Goal: Task Accomplishment & Management: Manage account settings

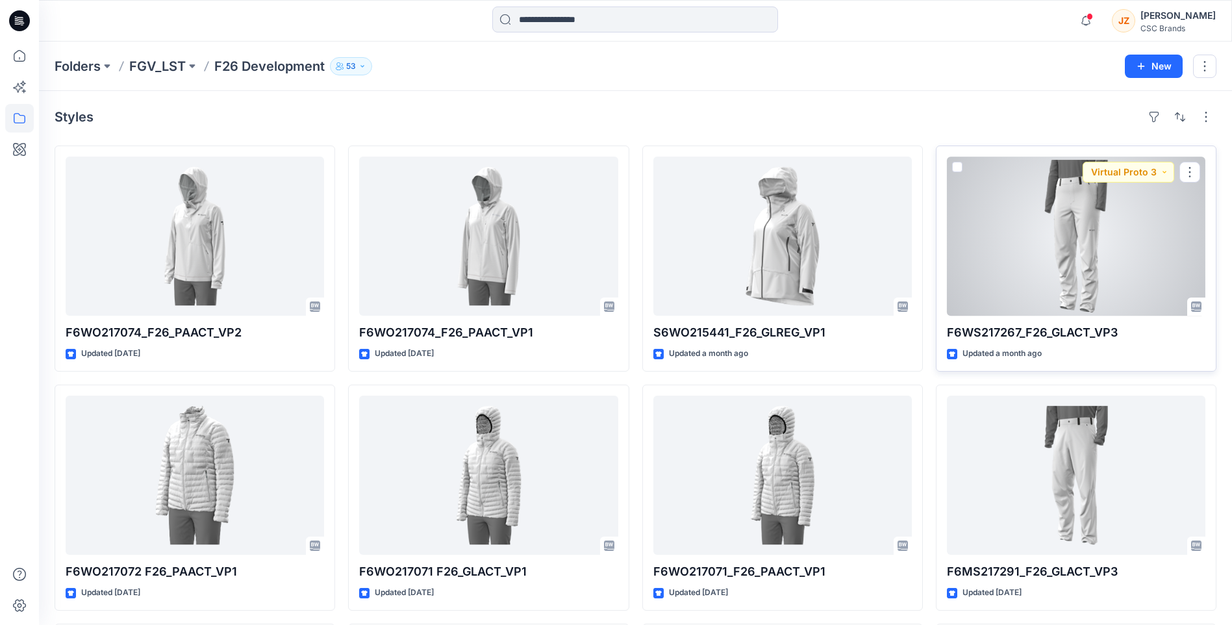
click at [1117, 261] on div at bounding box center [1076, 236] width 258 height 159
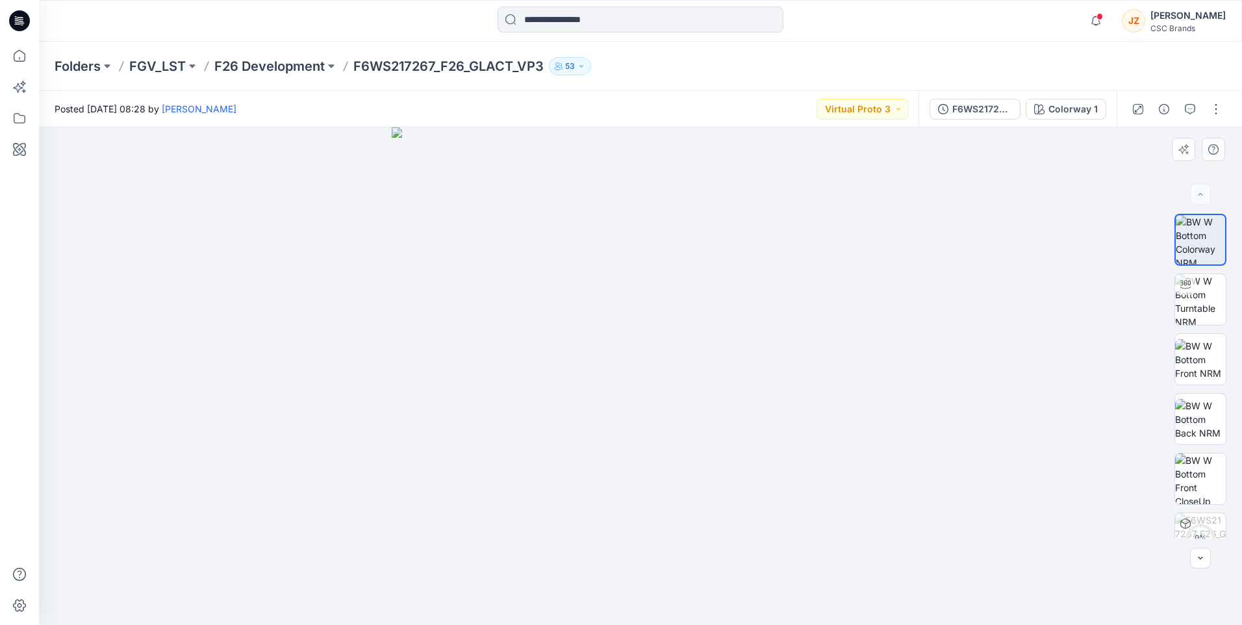
drag, startPoint x: 797, startPoint y: 357, endPoint x: 751, endPoint y: 359, distance: 46.1
click at [751, 359] on img at bounding box center [641, 376] width 498 height 498
drag, startPoint x: 524, startPoint y: 351, endPoint x: 490, endPoint y: 348, distance: 33.9
click at [490, 349] on img at bounding box center [641, 376] width 498 height 498
drag, startPoint x: 752, startPoint y: 368, endPoint x: 787, endPoint y: 362, distance: 35.5
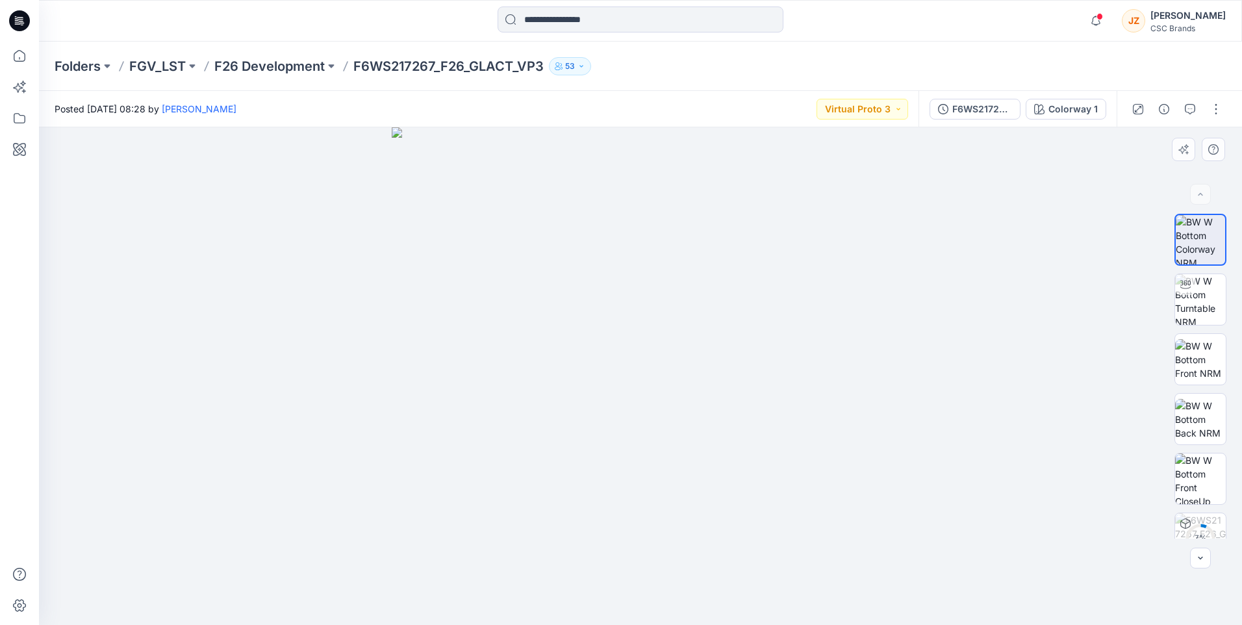
click at [805, 373] on img at bounding box center [641, 376] width 498 height 498
drag, startPoint x: 777, startPoint y: 357, endPoint x: 855, endPoint y: 329, distance: 82.0
click at [854, 330] on img at bounding box center [641, 376] width 498 height 498
drag, startPoint x: 948, startPoint y: 333, endPoint x: 983, endPoint y: 330, distance: 34.5
click at [955, 333] on div at bounding box center [640, 376] width 1203 height 498
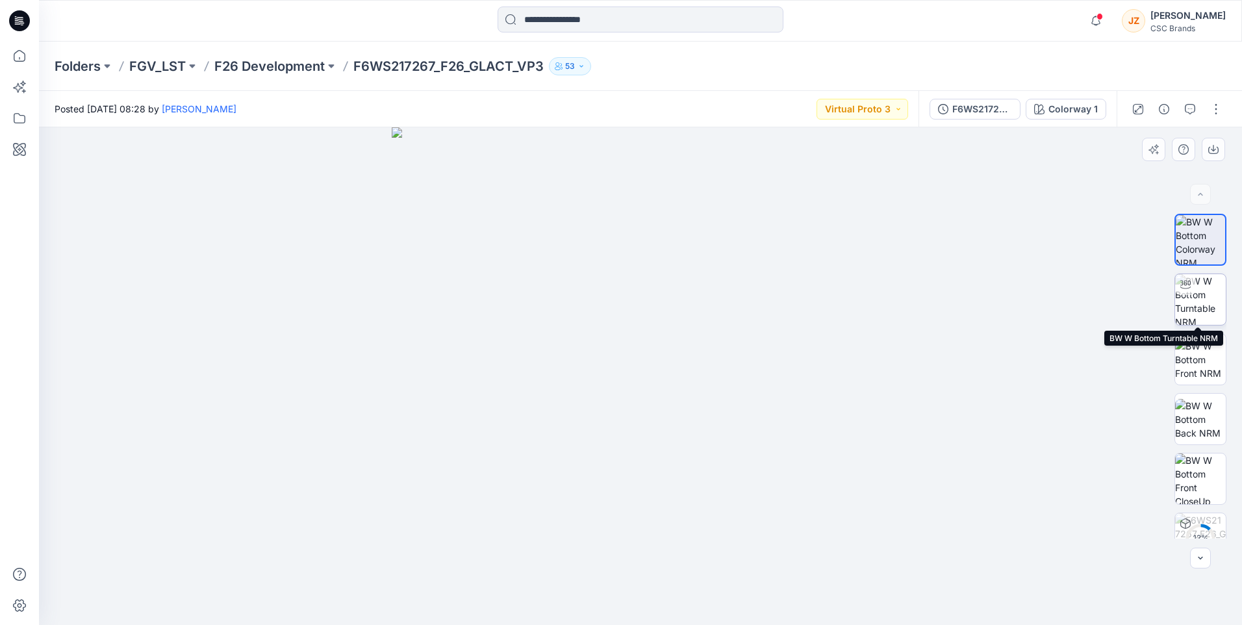
click at [1198, 304] on img at bounding box center [1200, 299] width 51 height 51
drag, startPoint x: 757, startPoint y: 378, endPoint x: 737, endPoint y: 380, distance: 20.9
click at [737, 380] on div at bounding box center [640, 376] width 1203 height 498
drag, startPoint x: 679, startPoint y: 477, endPoint x: 555, endPoint y: 475, distance: 124.1
click at [555, 475] on div at bounding box center [640, 376] width 1203 height 498
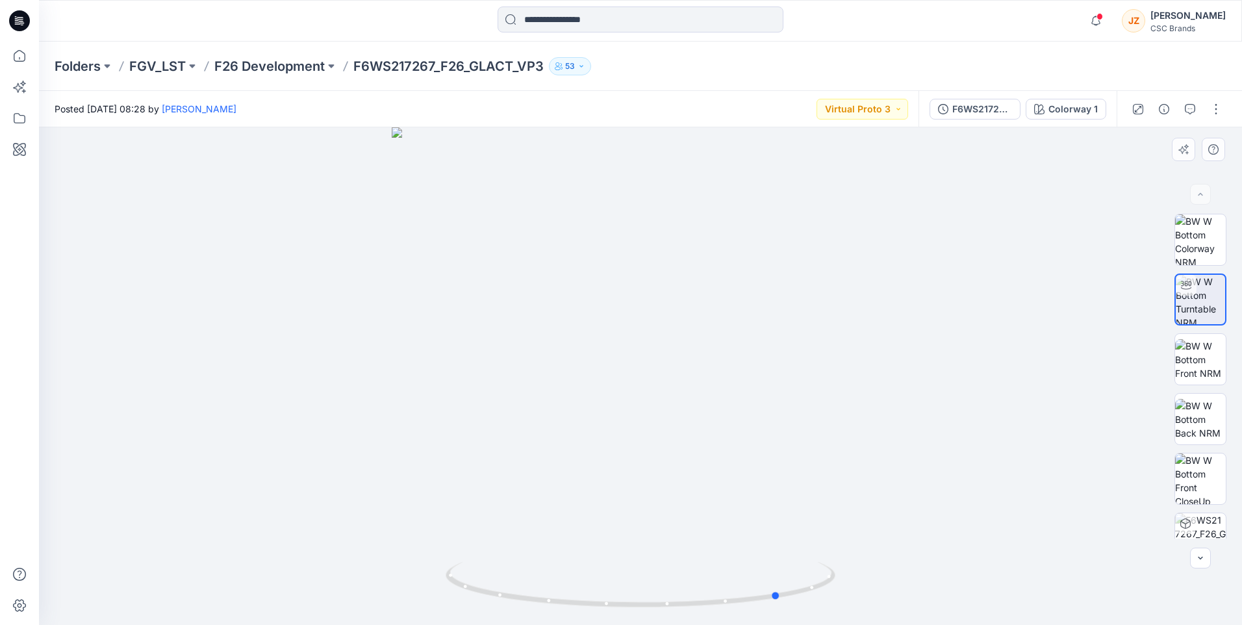
drag, startPoint x: 832, startPoint y: 445, endPoint x: 785, endPoint y: 449, distance: 47.6
click at [785, 449] on div at bounding box center [640, 376] width 1203 height 498
drag, startPoint x: 658, startPoint y: 279, endPoint x: 676, endPoint y: 379, distance: 101.0
click at [676, 379] on img at bounding box center [640, 304] width 985 height 642
drag, startPoint x: 746, startPoint y: 526, endPoint x: 668, endPoint y: 501, distance: 82.6
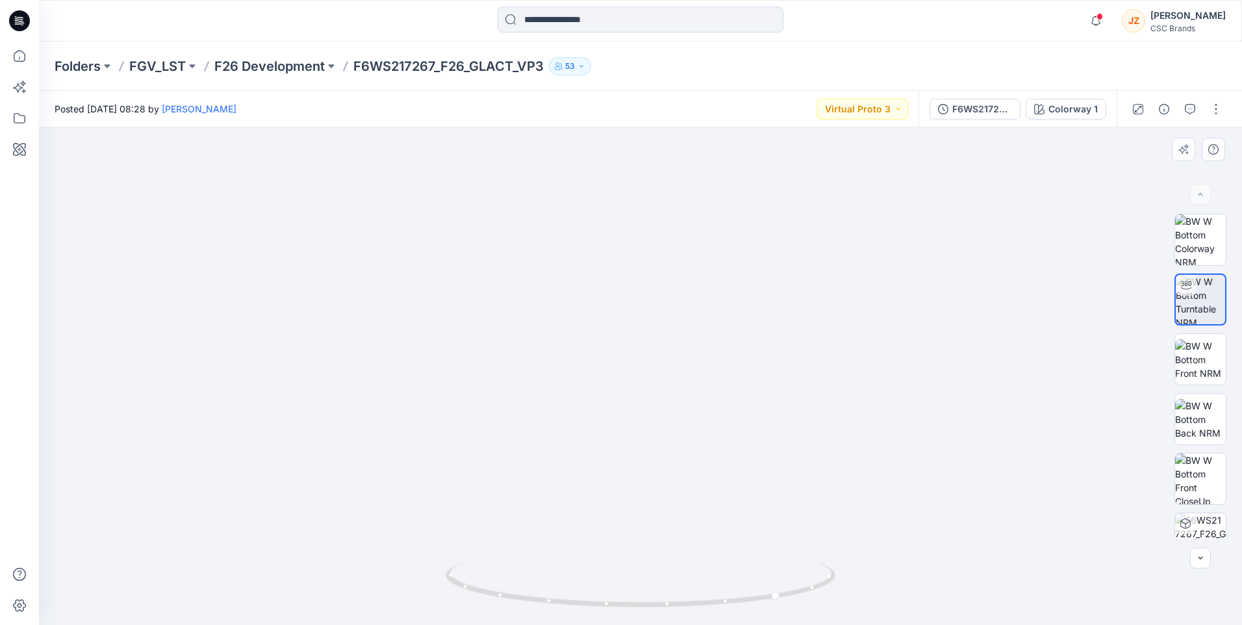
click at [687, 522] on img at bounding box center [640, 304] width 985 height 642
drag, startPoint x: 625, startPoint y: 492, endPoint x: 599, endPoint y: 496, distance: 25.5
click at [596, 494] on img at bounding box center [640, 302] width 985 height 645
drag, startPoint x: 673, startPoint y: 583, endPoint x: 551, endPoint y: 588, distance: 121.5
click at [551, 588] on icon at bounding box center [642, 586] width 393 height 49
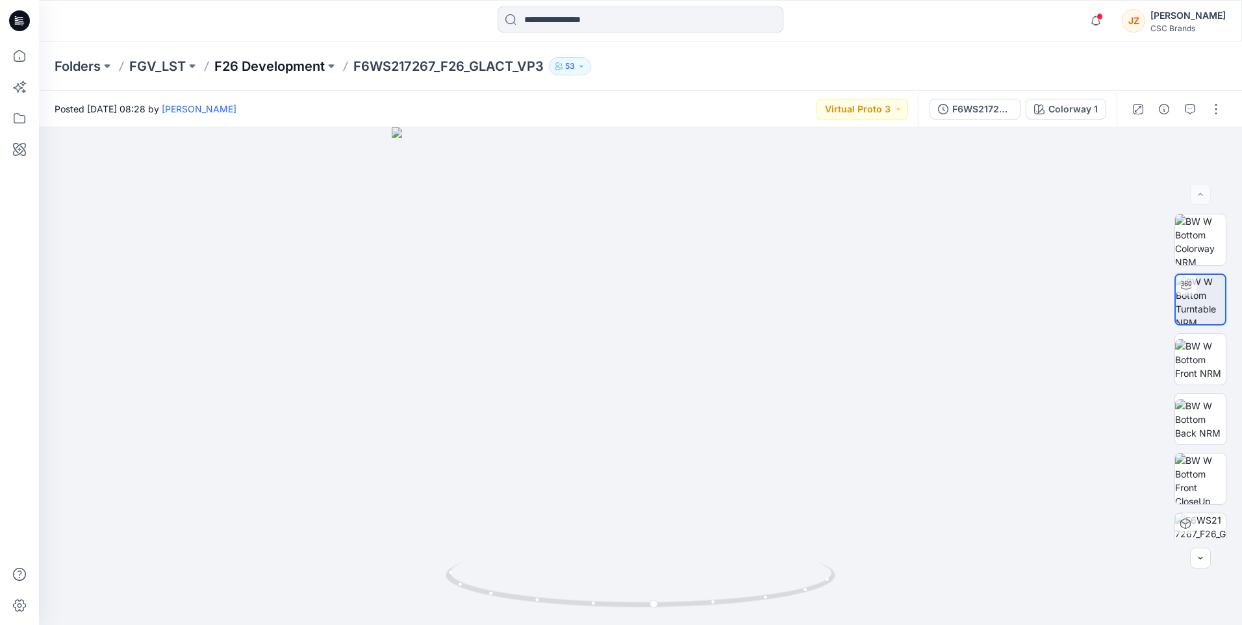
click at [281, 65] on p "F26 Development" at bounding box center [269, 66] width 110 height 18
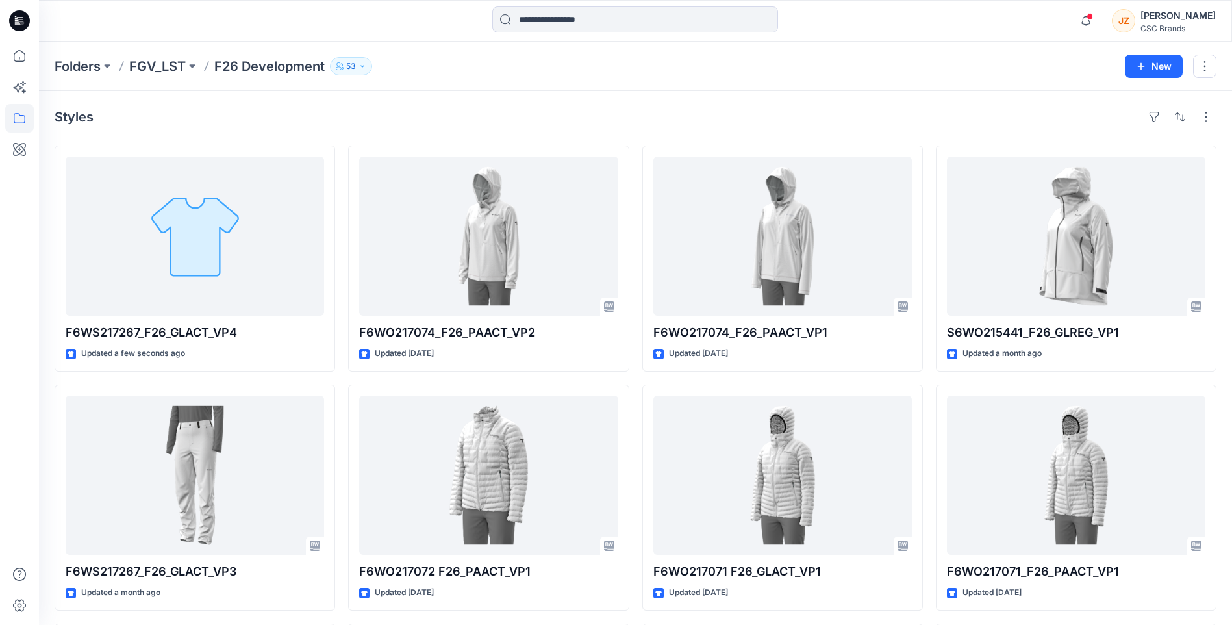
click at [716, 101] on div "Styles F6WS217267_F26_GLACT_VP4 Updated a few seconds ago F6WS217267_F26_GLACT_…" at bounding box center [635, 501] width 1193 height 821
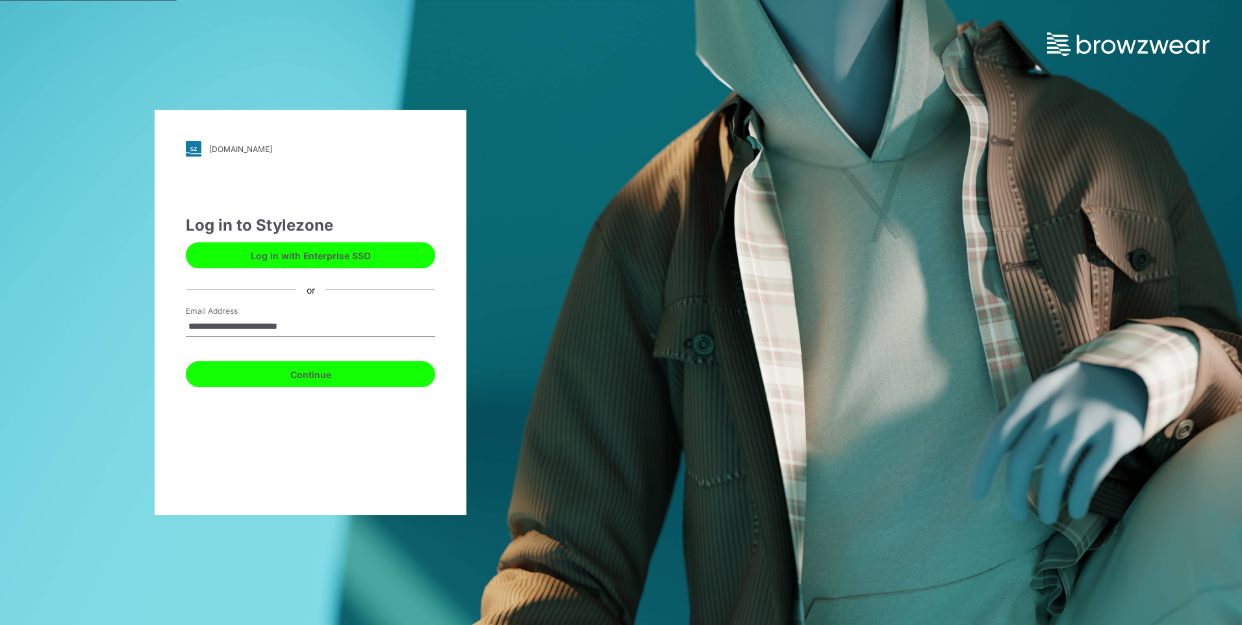
click at [315, 374] on button "Continue" at bounding box center [310, 374] width 249 height 26
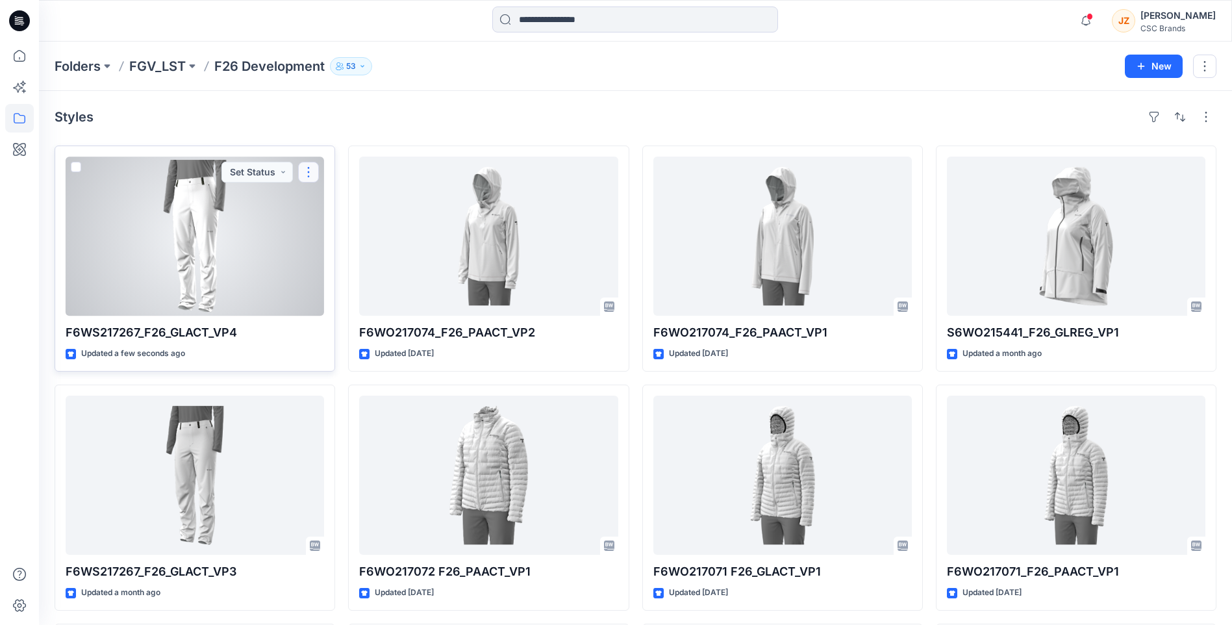
click at [309, 174] on button "button" at bounding box center [308, 172] width 21 height 21
click at [334, 273] on p "Like" at bounding box center [333, 275] width 18 height 14
click at [334, 273] on p "Unlike" at bounding box center [337, 275] width 26 height 14
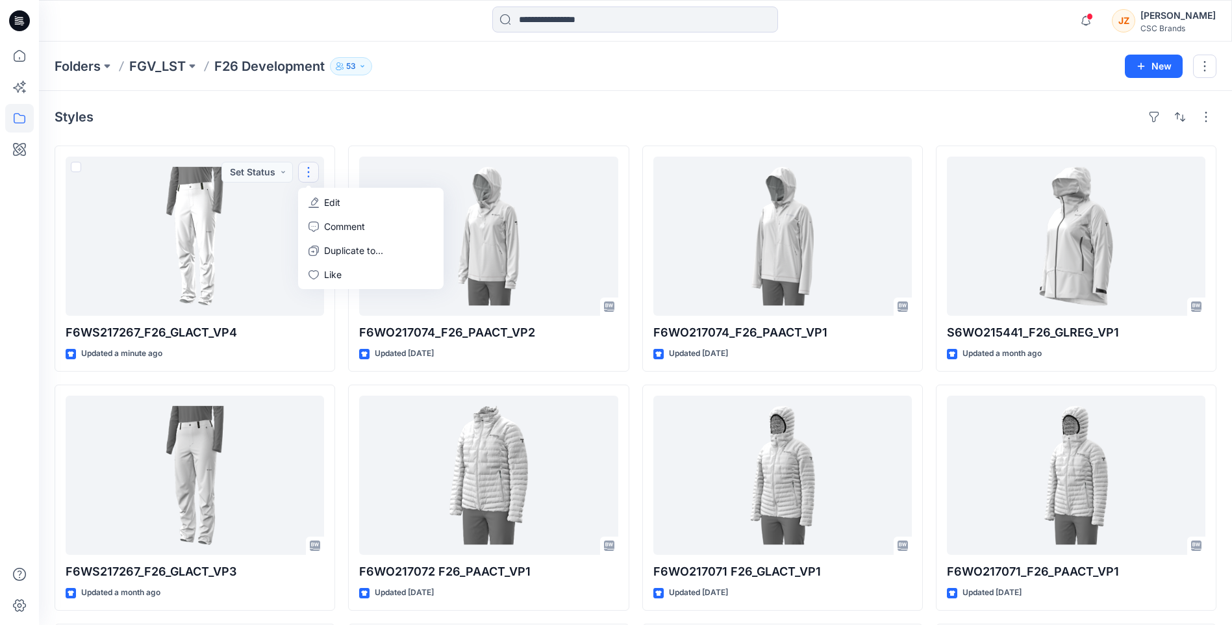
click at [351, 112] on div "Styles" at bounding box center [636, 117] width 1162 height 21
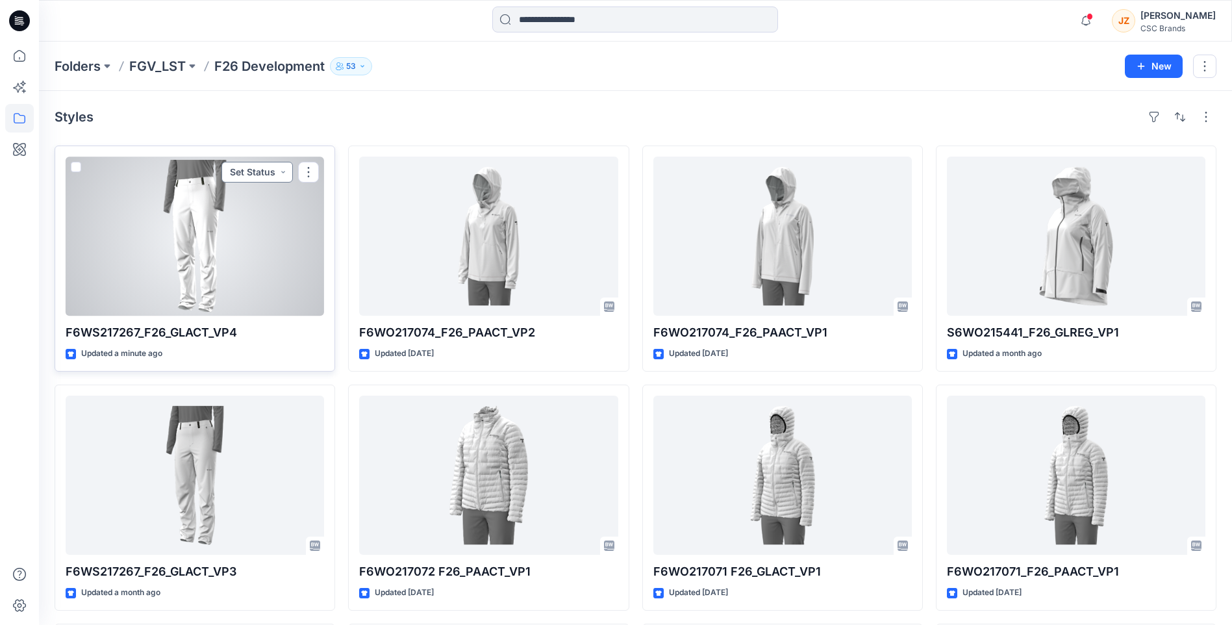
click at [281, 171] on button "Set Status" at bounding box center [256, 172] width 71 height 21
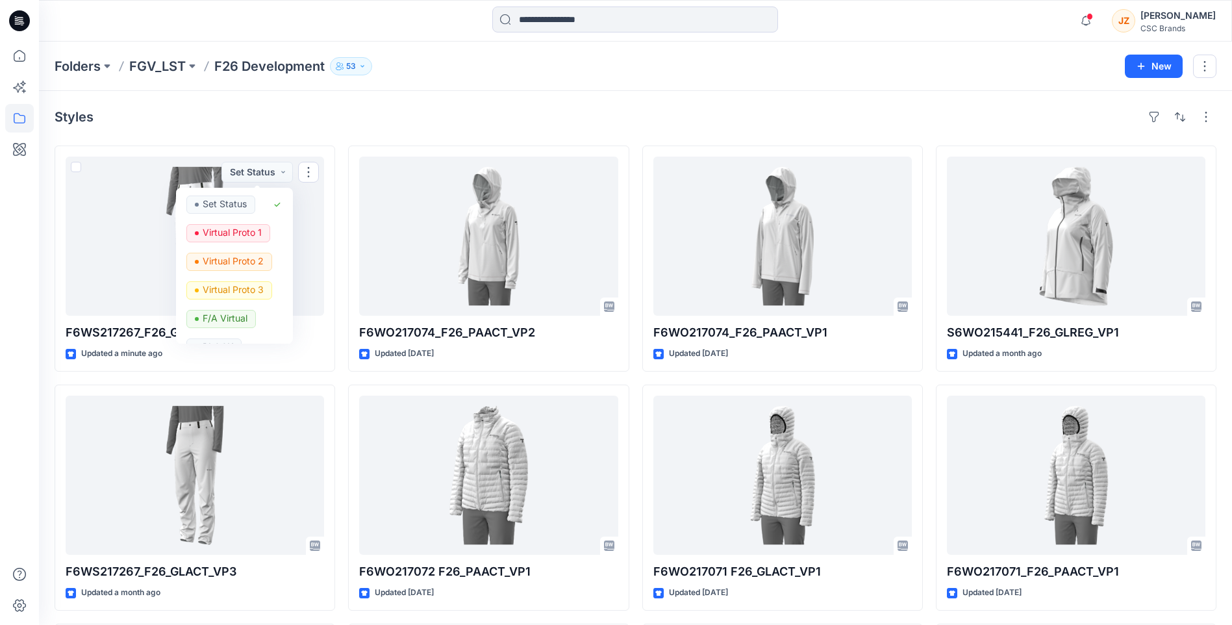
click at [323, 102] on div "Styles F6WS217267_F26_GLACT_VP4 Updated a minute ago Set Status Set Status Virt…" at bounding box center [635, 501] width 1193 height 821
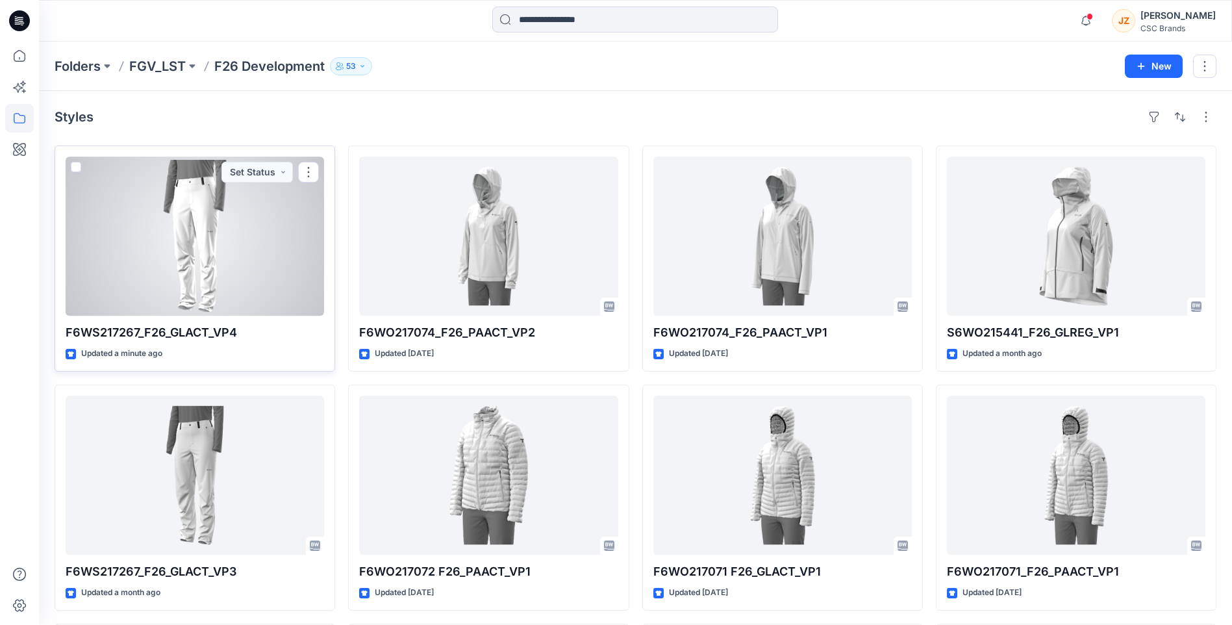
click at [195, 209] on div at bounding box center [195, 236] width 258 height 159
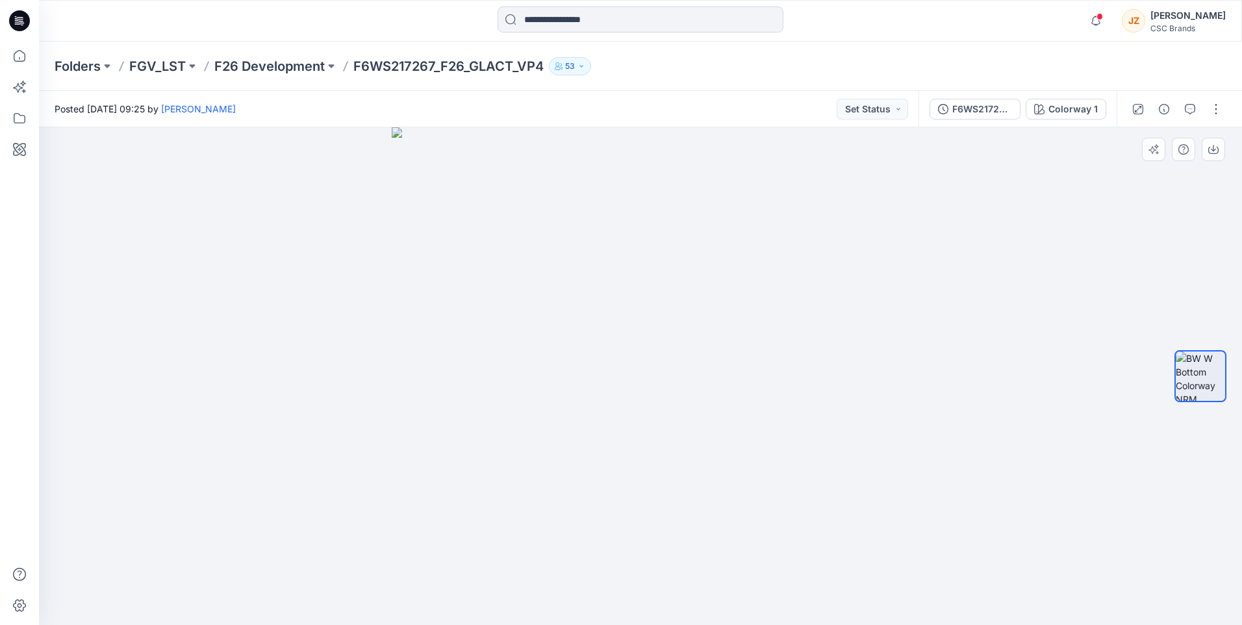
drag, startPoint x: 651, startPoint y: 295, endPoint x: 619, endPoint y: 294, distance: 31.8
click at [618, 295] on img at bounding box center [641, 376] width 498 height 498
drag, startPoint x: 642, startPoint y: 229, endPoint x: 556, endPoint y: 247, distance: 87.8
click at [558, 246] on img at bounding box center [641, 376] width 498 height 498
drag, startPoint x: 678, startPoint y: 252, endPoint x: 647, endPoint y: 259, distance: 32.0
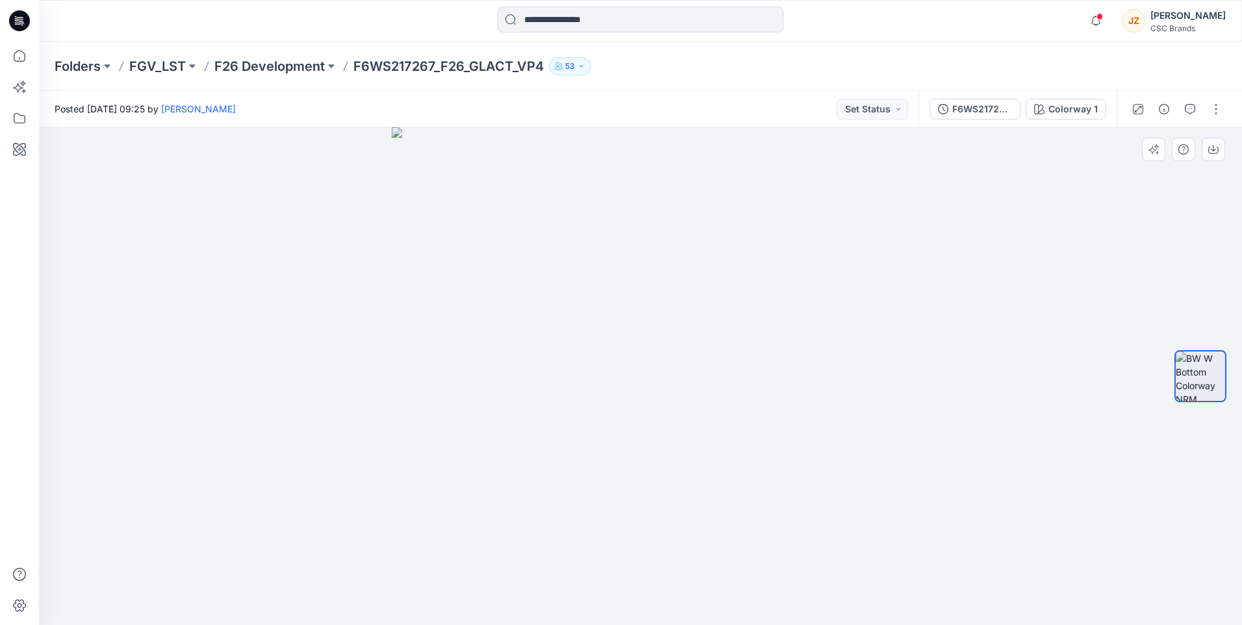
click at [648, 259] on img at bounding box center [641, 376] width 498 height 498
click at [1211, 107] on button "button" at bounding box center [1215, 109] width 21 height 21
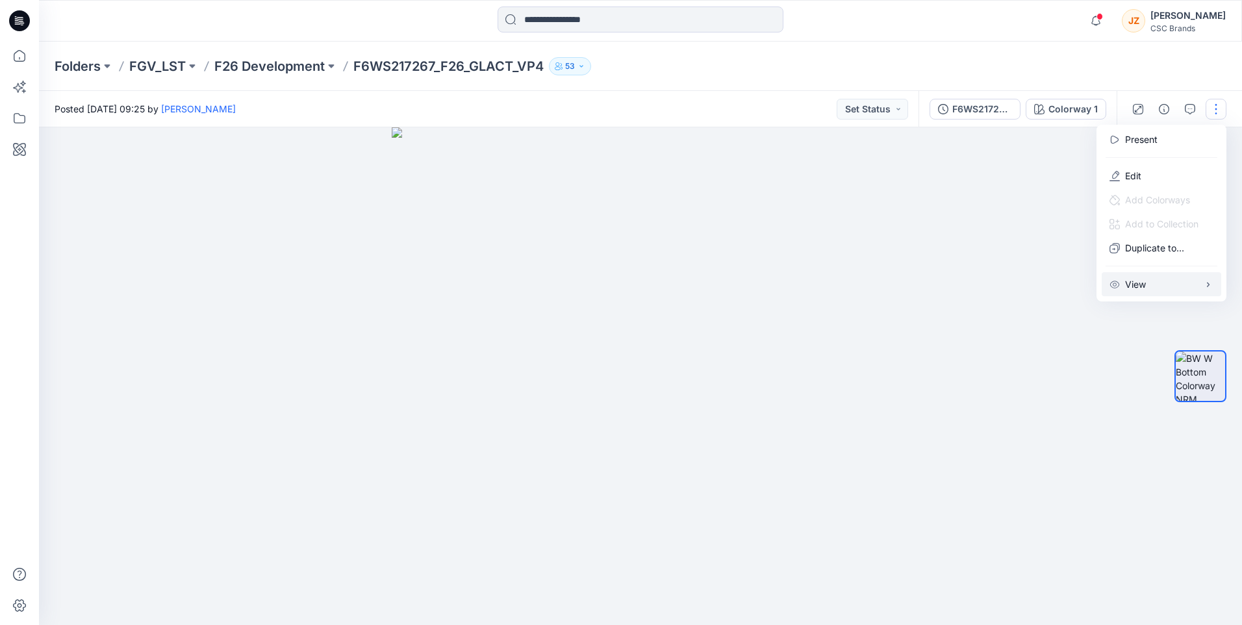
click at [1135, 281] on p "View" at bounding box center [1135, 284] width 21 height 14
click at [789, 344] on img at bounding box center [641, 376] width 498 height 498
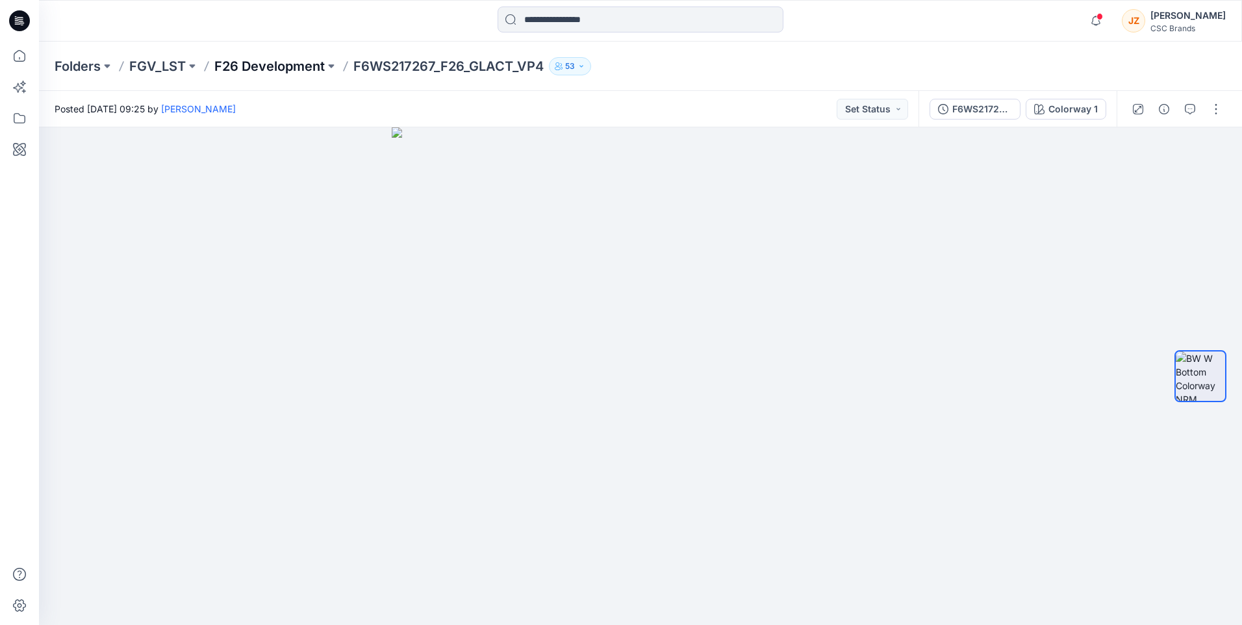
click at [296, 68] on p "F26 Development" at bounding box center [269, 66] width 110 height 18
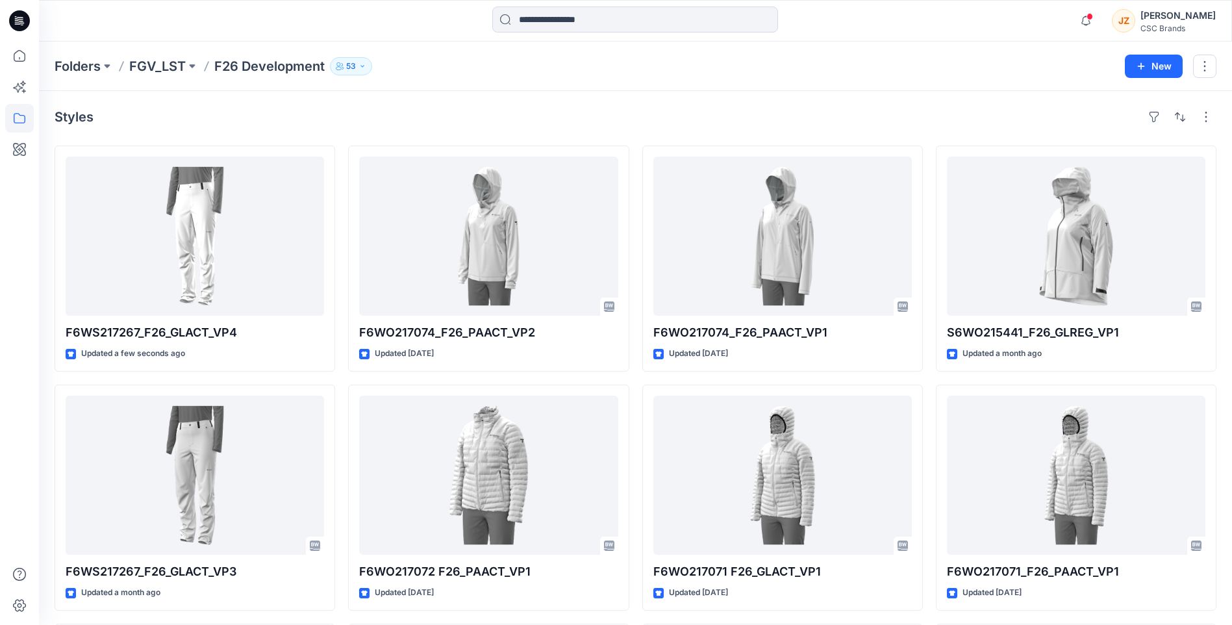
click at [269, 119] on div "Styles" at bounding box center [636, 117] width 1162 height 21
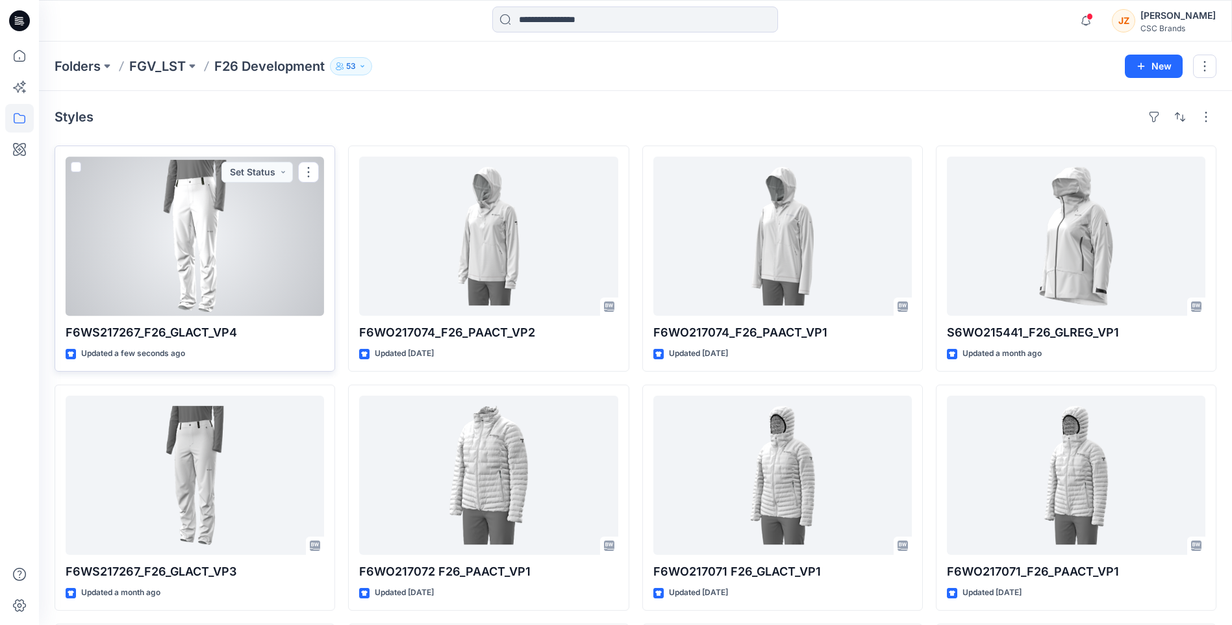
click at [75, 167] on span at bounding box center [76, 167] width 10 height 10
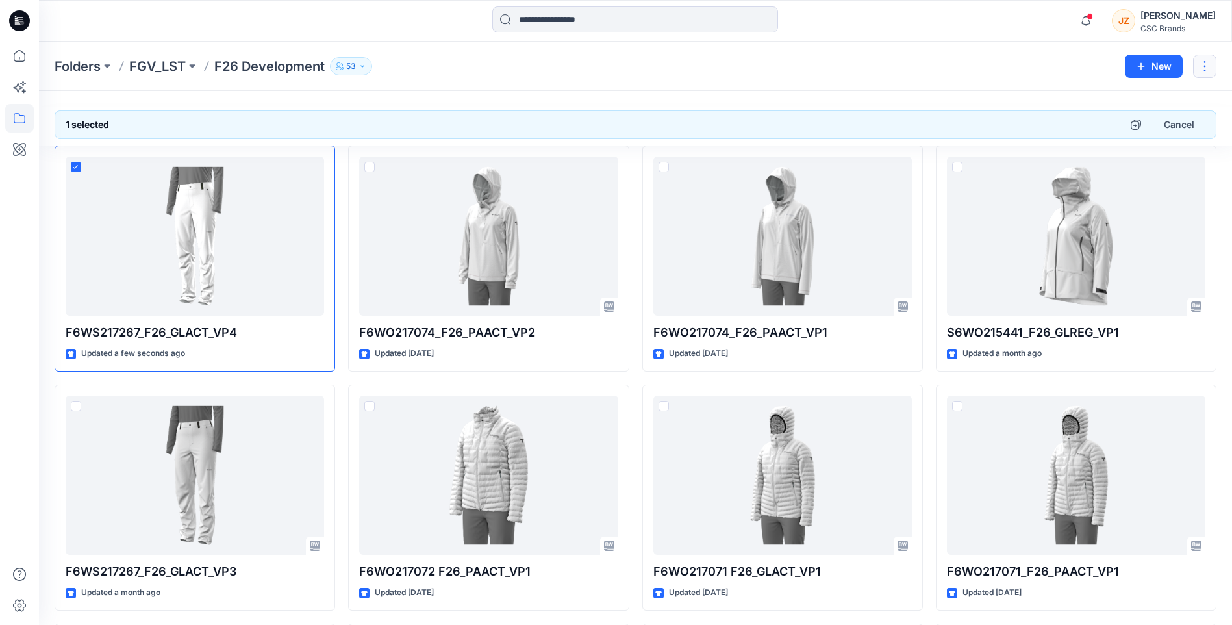
click at [1202, 68] on button "button" at bounding box center [1204, 66] width 23 height 23
click at [685, 97] on div "1 selected Cancel F6WS217267_F26_GLACT_VP4 Updated a few seconds ago F6WS217267…" at bounding box center [635, 501] width 1193 height 821
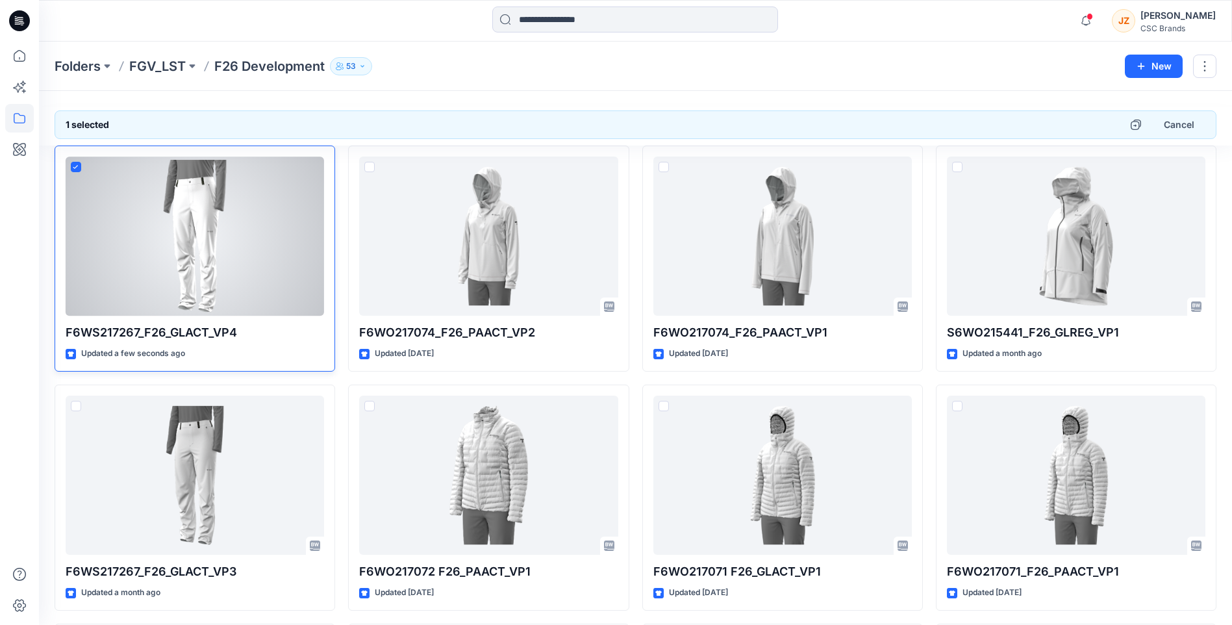
click at [195, 201] on div at bounding box center [195, 236] width 258 height 159
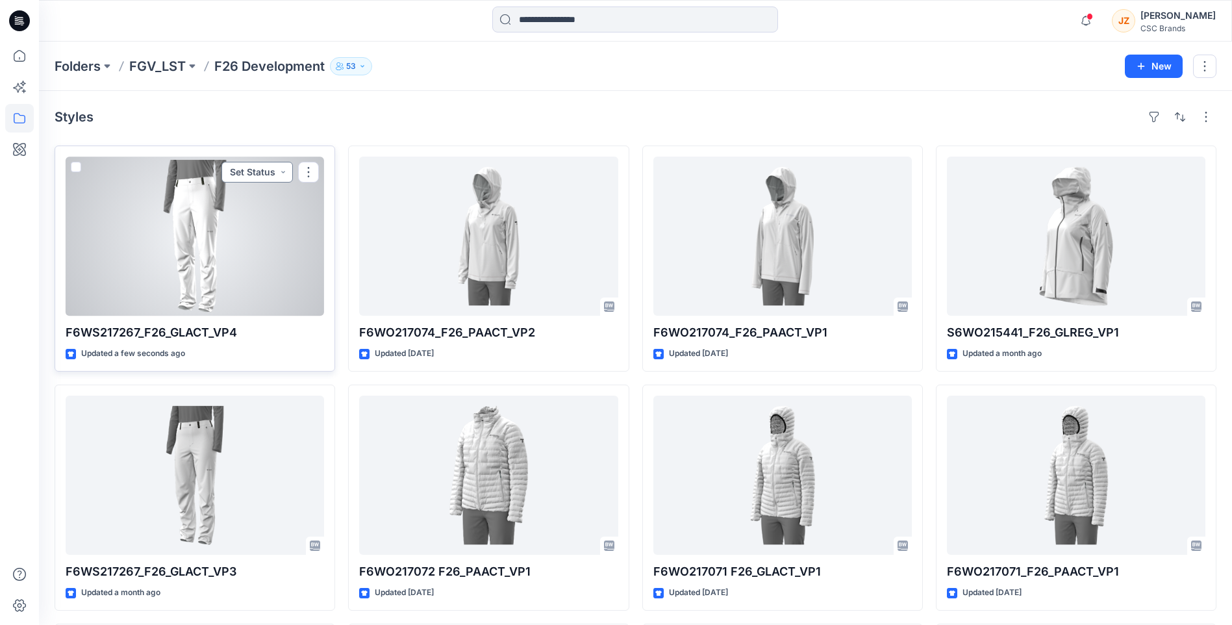
click at [284, 171] on button "Set Status" at bounding box center [256, 172] width 71 height 21
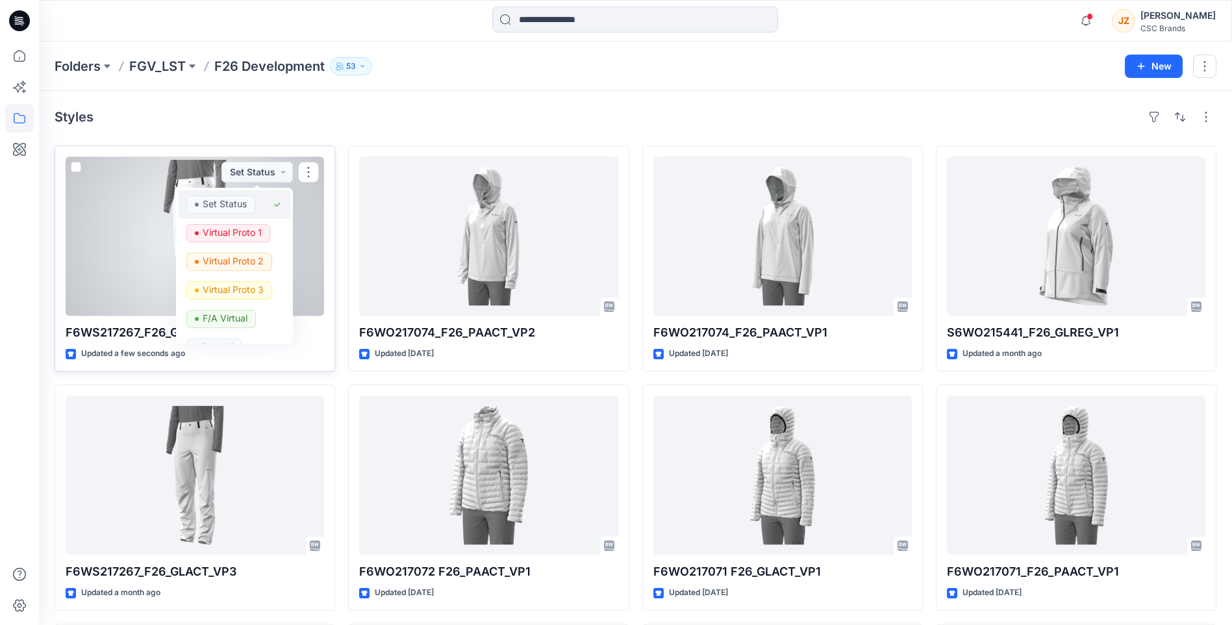
click at [273, 201] on icon "button" at bounding box center [277, 204] width 10 height 10
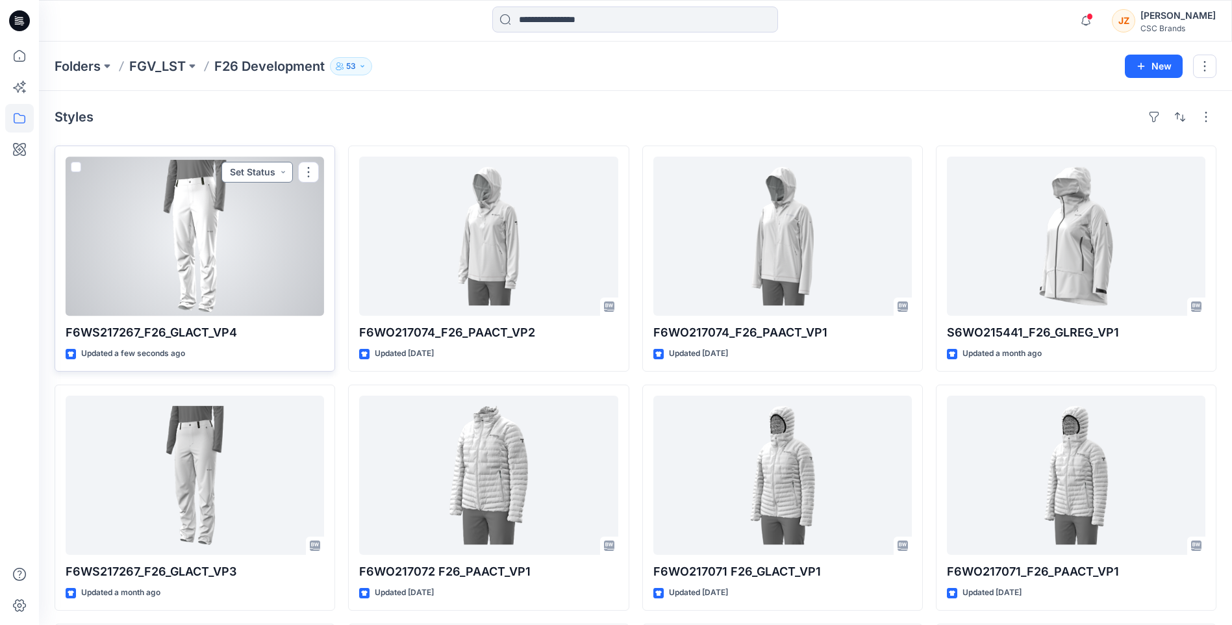
click at [284, 171] on button "Set Status" at bounding box center [256, 172] width 71 height 21
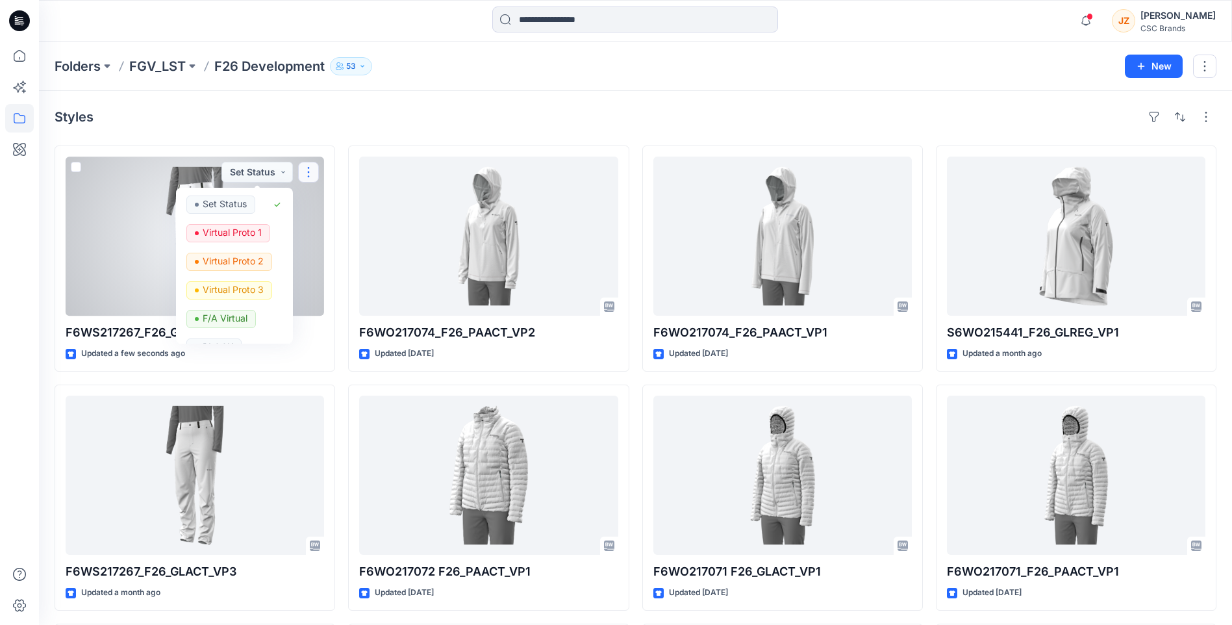
click at [305, 167] on button "button" at bounding box center [308, 172] width 21 height 21
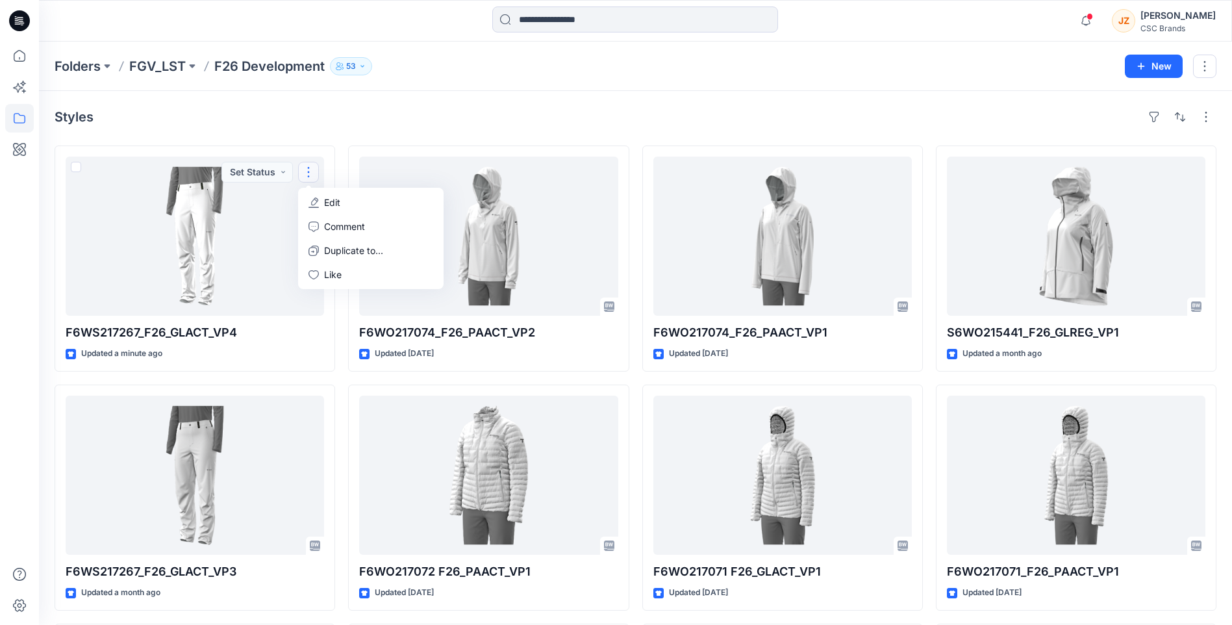
click at [401, 118] on div "Styles" at bounding box center [636, 117] width 1162 height 21
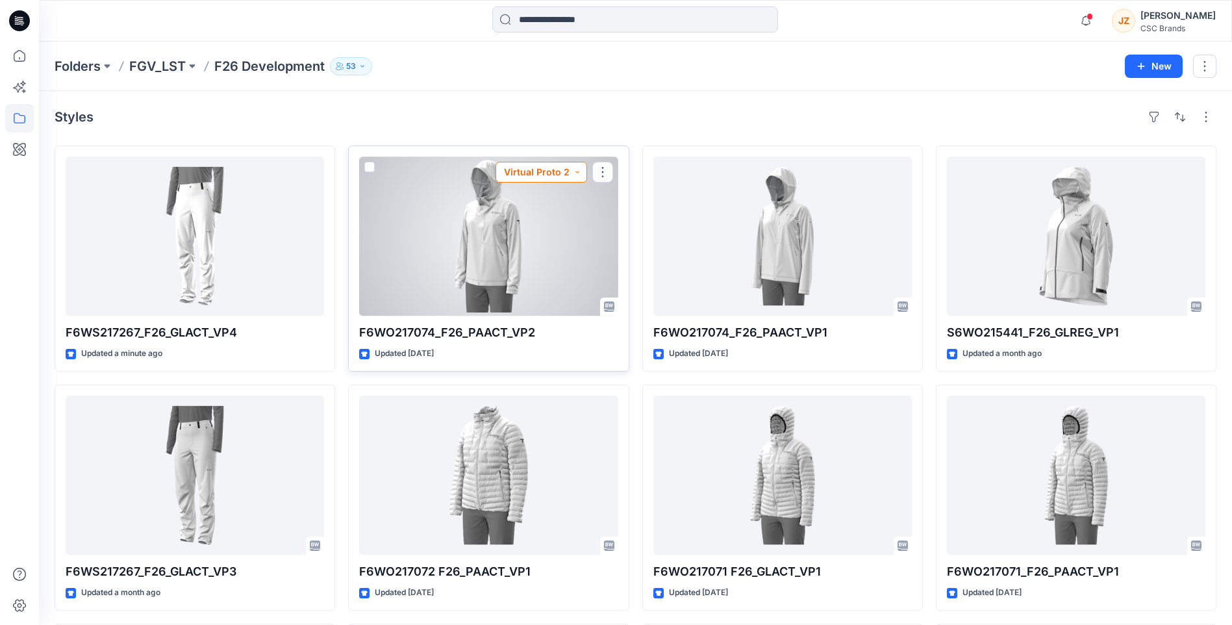
click at [575, 172] on button "Virtual Proto 2" at bounding box center [542, 172] width 92 height 21
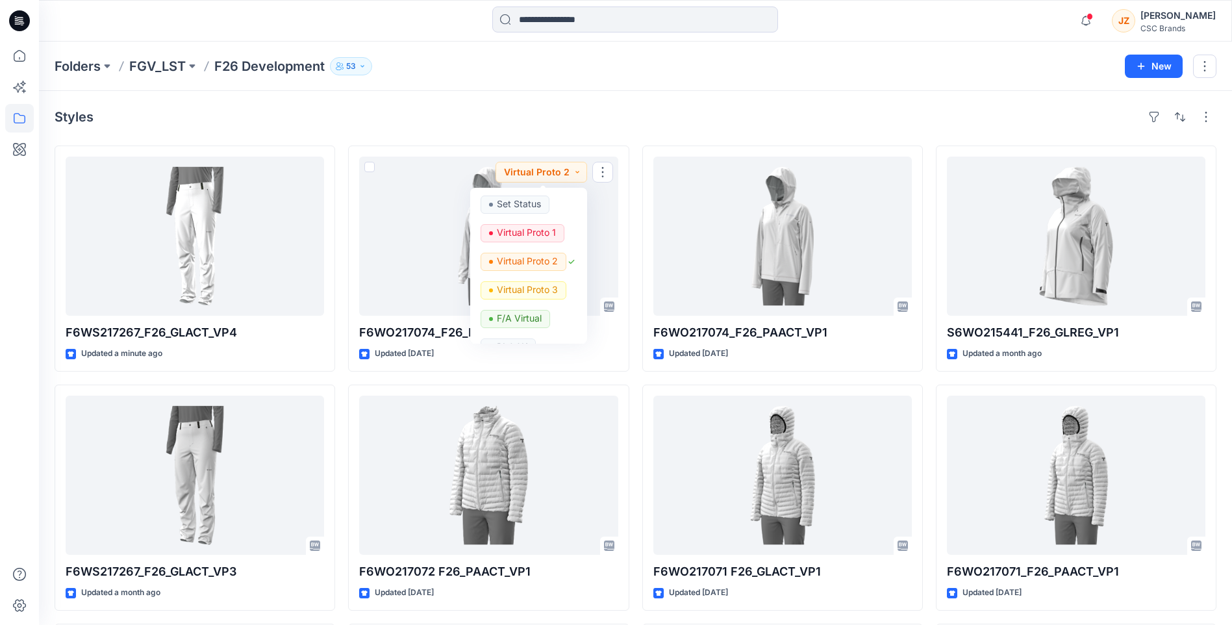
click at [286, 122] on div "Styles" at bounding box center [636, 117] width 1162 height 21
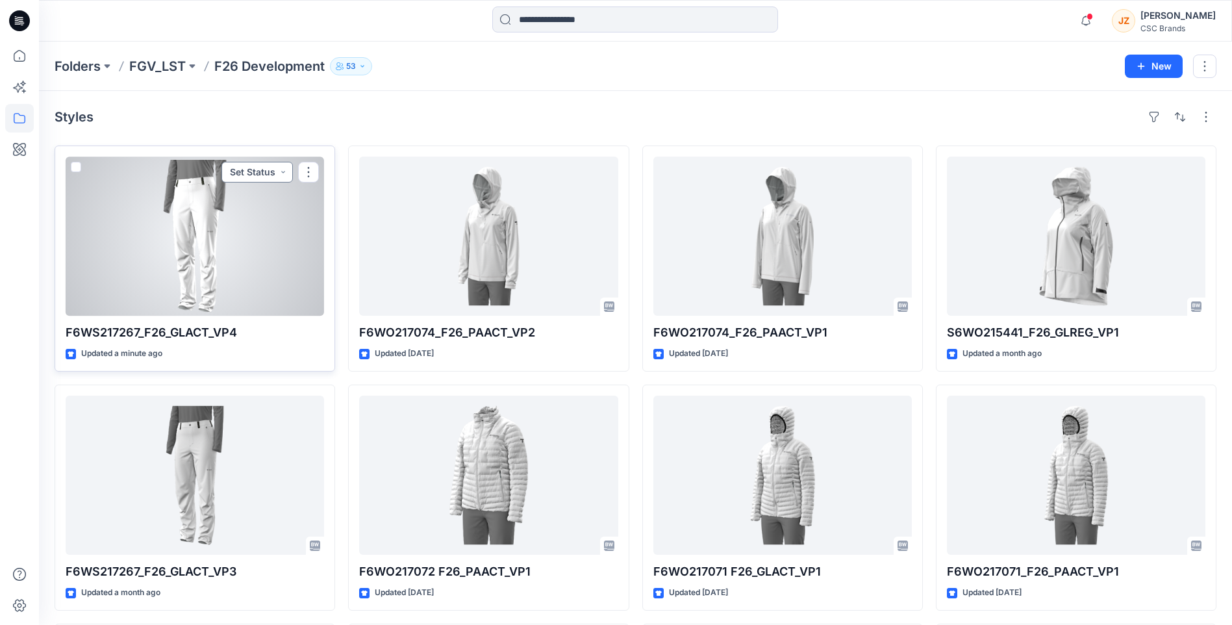
click at [279, 168] on button "Set Status" at bounding box center [256, 172] width 71 height 21
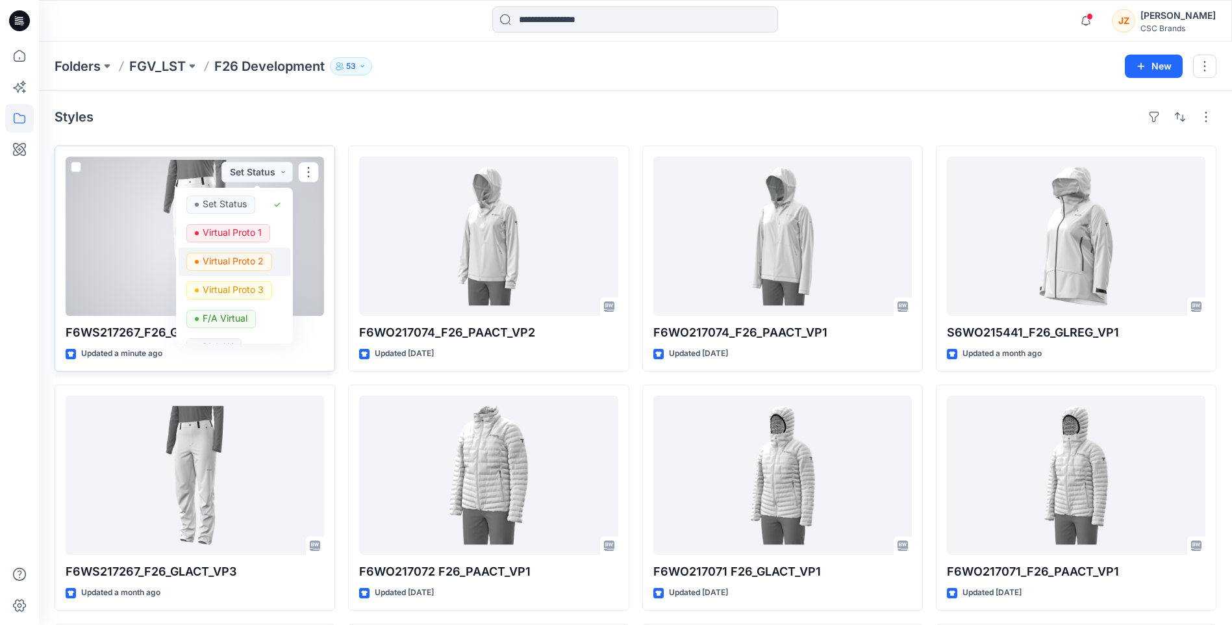
click at [238, 264] on p "Virtual Proto 2" at bounding box center [233, 261] width 61 height 17
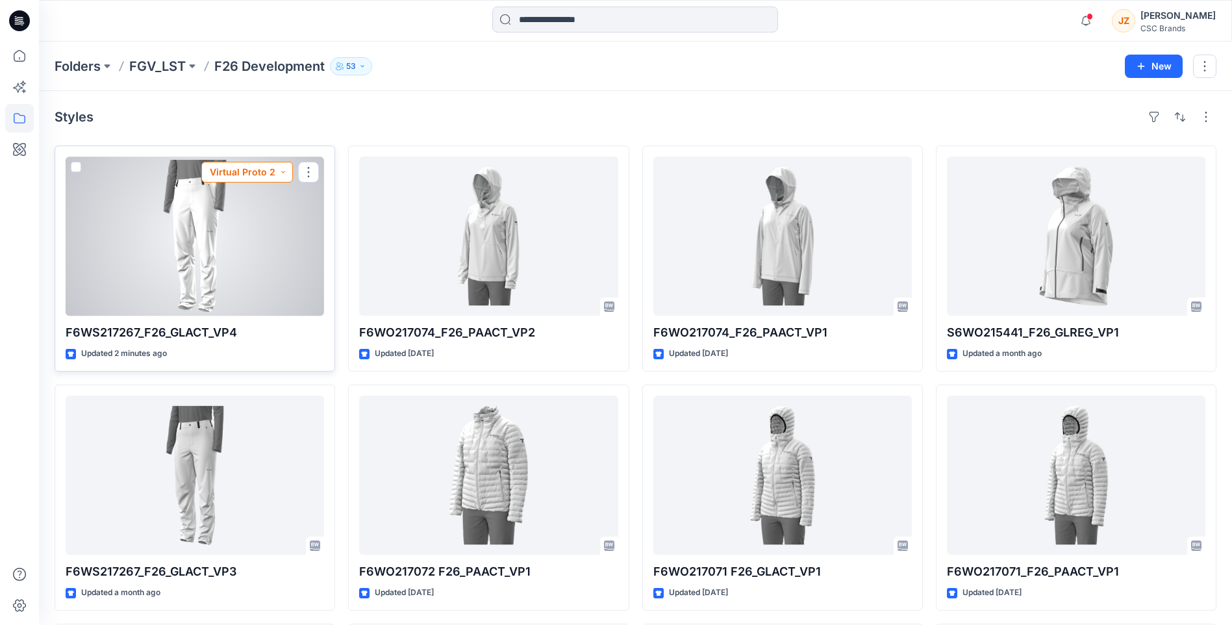
click at [283, 170] on button "Virtual Proto 2" at bounding box center [247, 172] width 92 height 21
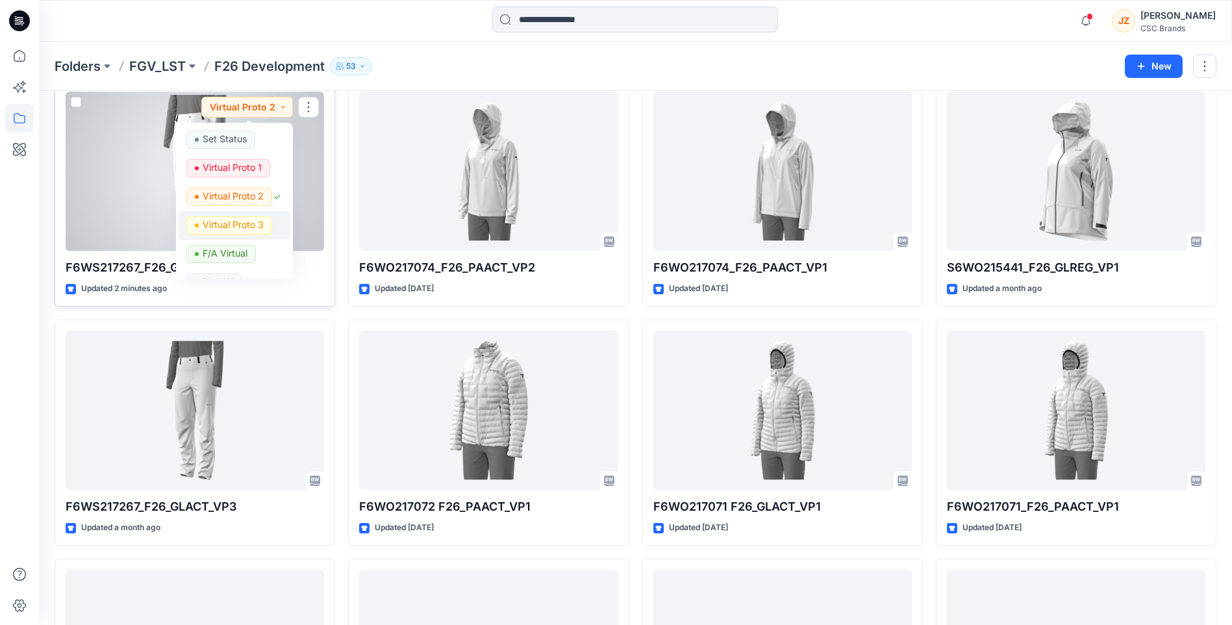
click at [258, 220] on p "Virtual Proto 3" at bounding box center [233, 224] width 61 height 17
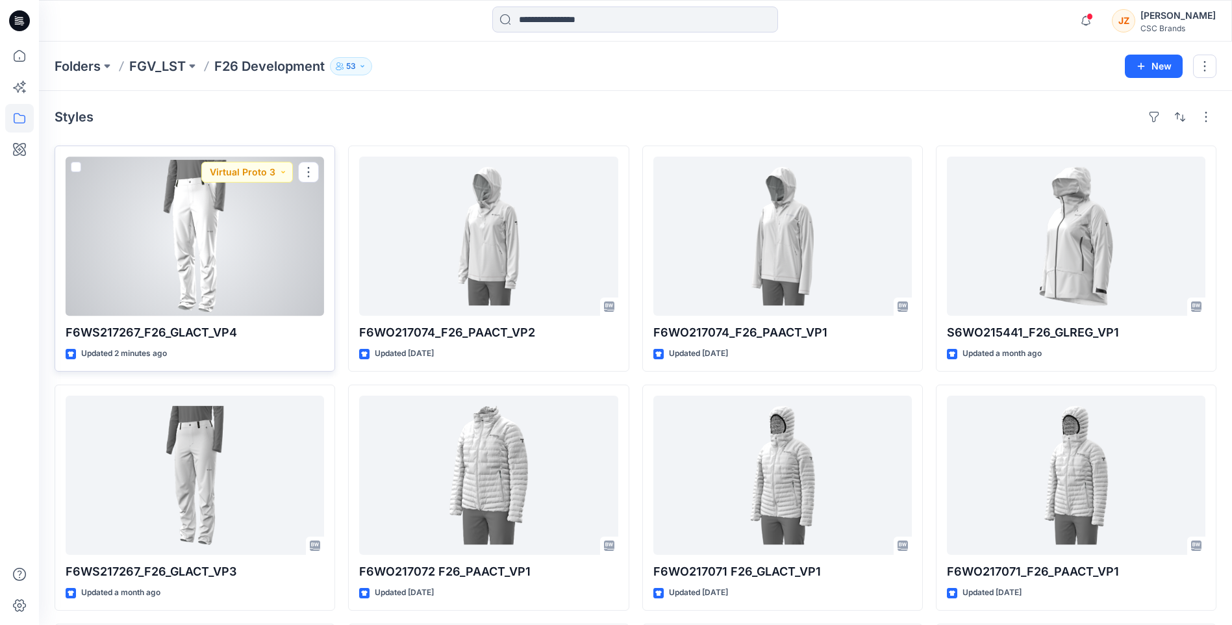
click at [212, 243] on div at bounding box center [195, 236] width 258 height 159
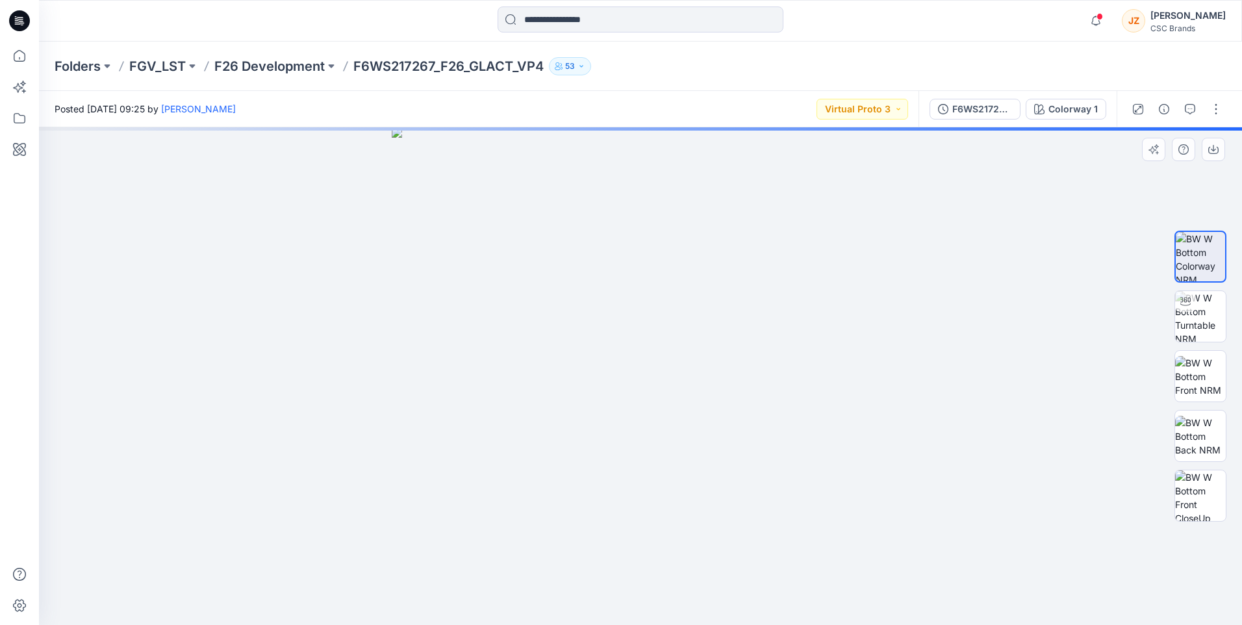
click at [733, 292] on img at bounding box center [641, 376] width 498 height 498
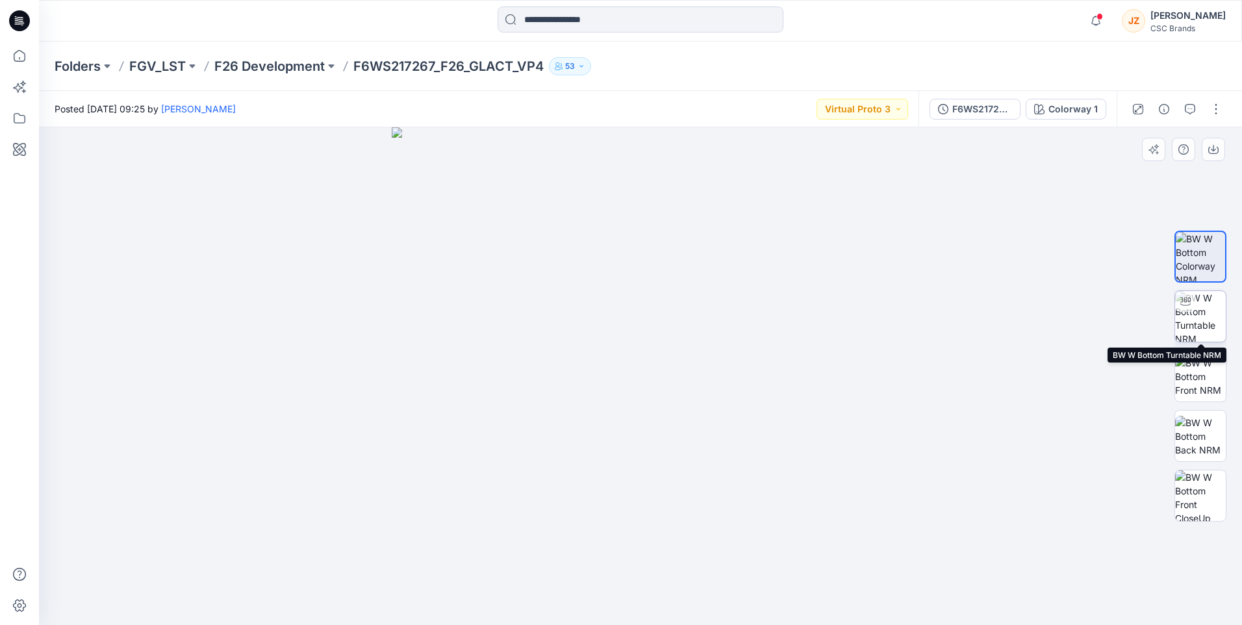
click at [1201, 322] on img at bounding box center [1200, 316] width 51 height 51
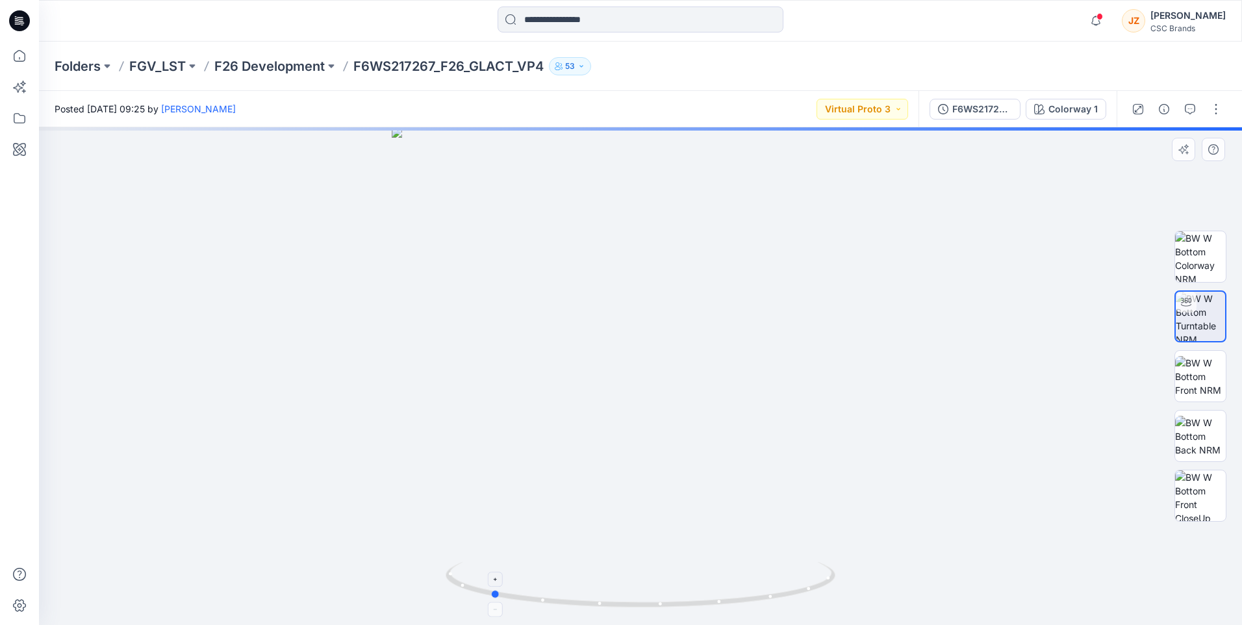
drag, startPoint x: 644, startPoint y: 609, endPoint x: 494, endPoint y: 576, distance: 153.6
click at [494, 576] on icon at bounding box center [642, 586] width 393 height 49
click at [1207, 253] on img at bounding box center [1200, 256] width 51 height 51
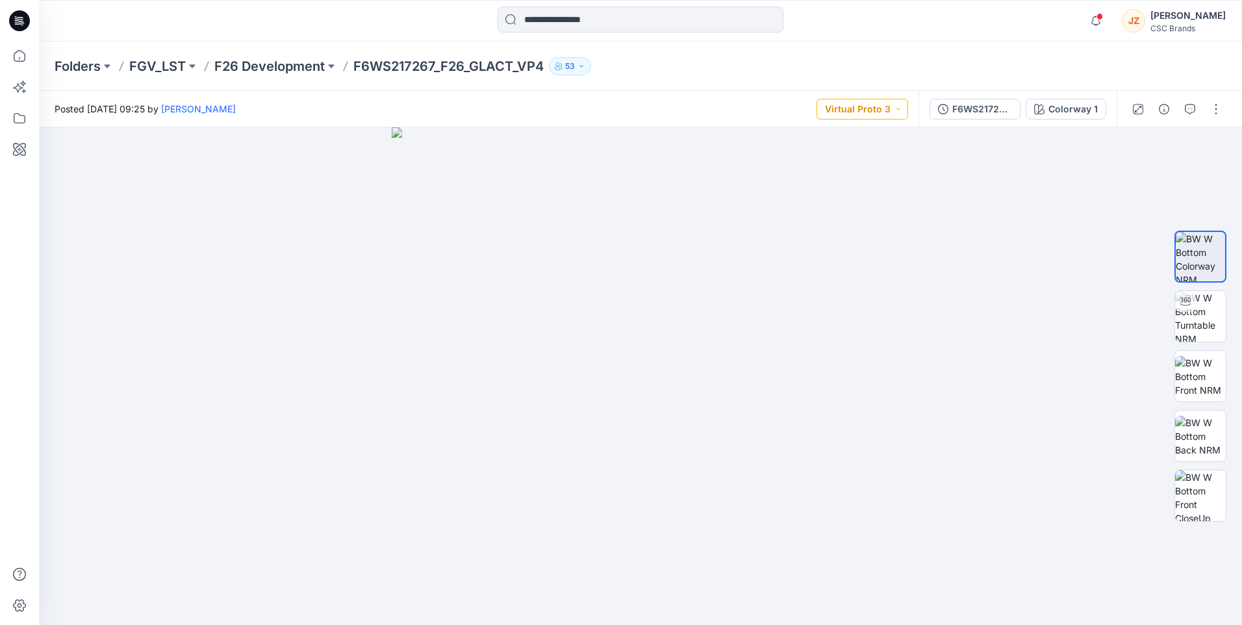
click at [902, 109] on button "Virtual Proto 3" at bounding box center [862, 109] width 92 height 21
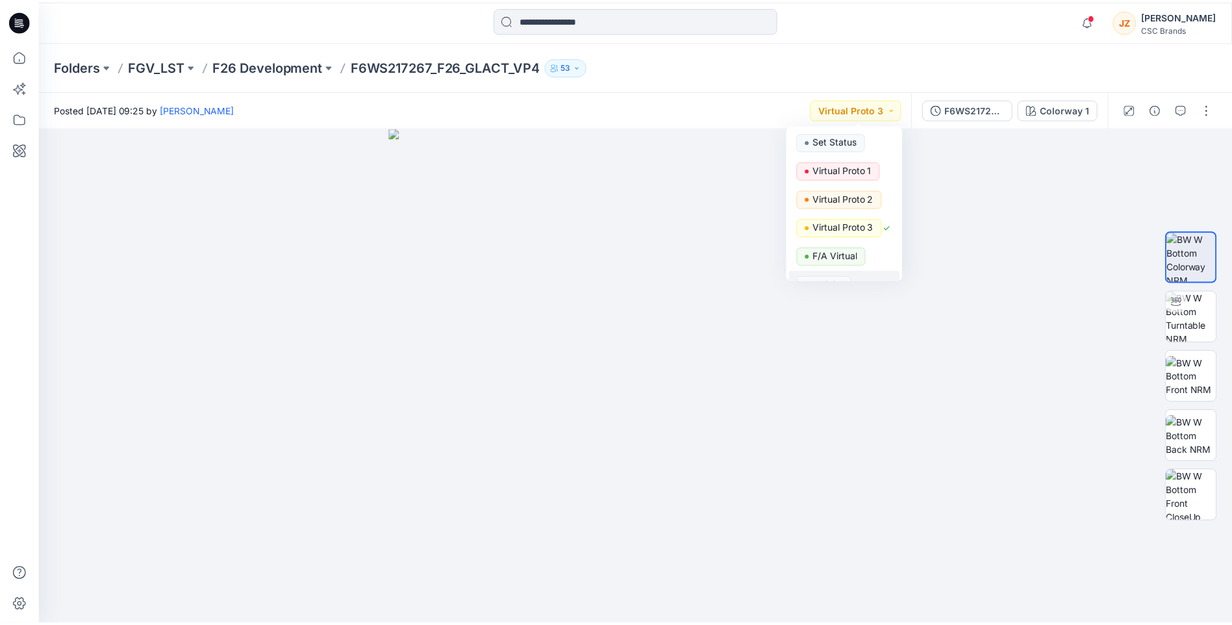
scroll to position [49, 0]
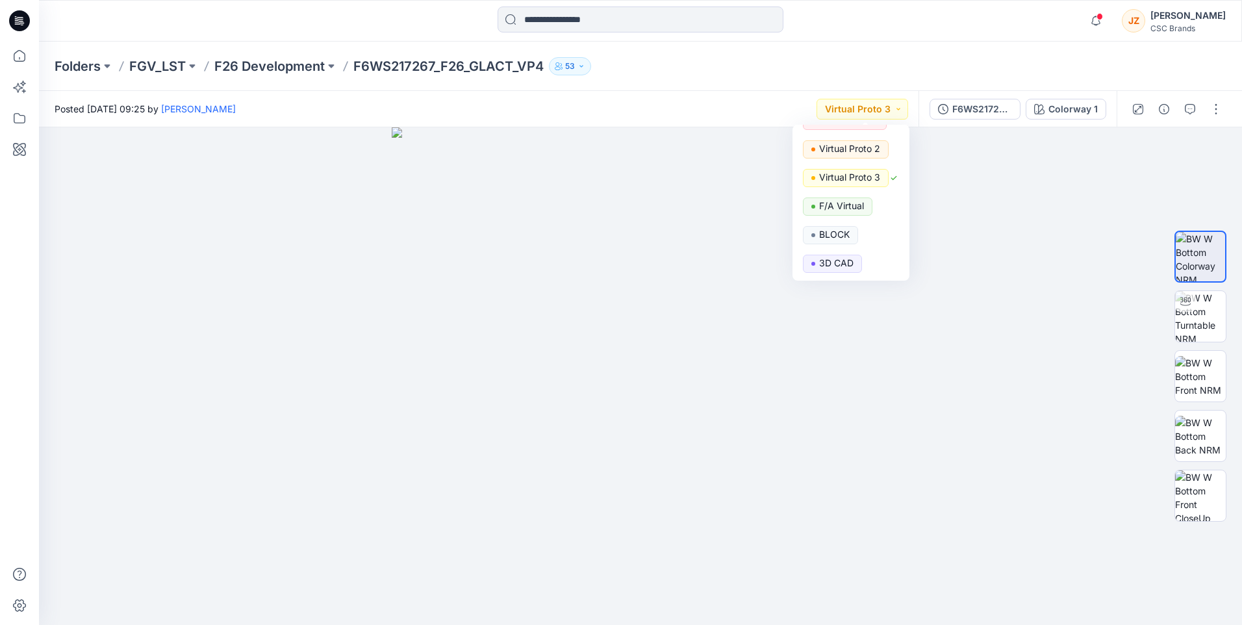
click at [938, 64] on div "Folders FGV_LST F26 Development F6WS217267_F26_GLACT_VP4 53" at bounding box center [590, 66] width 1070 height 18
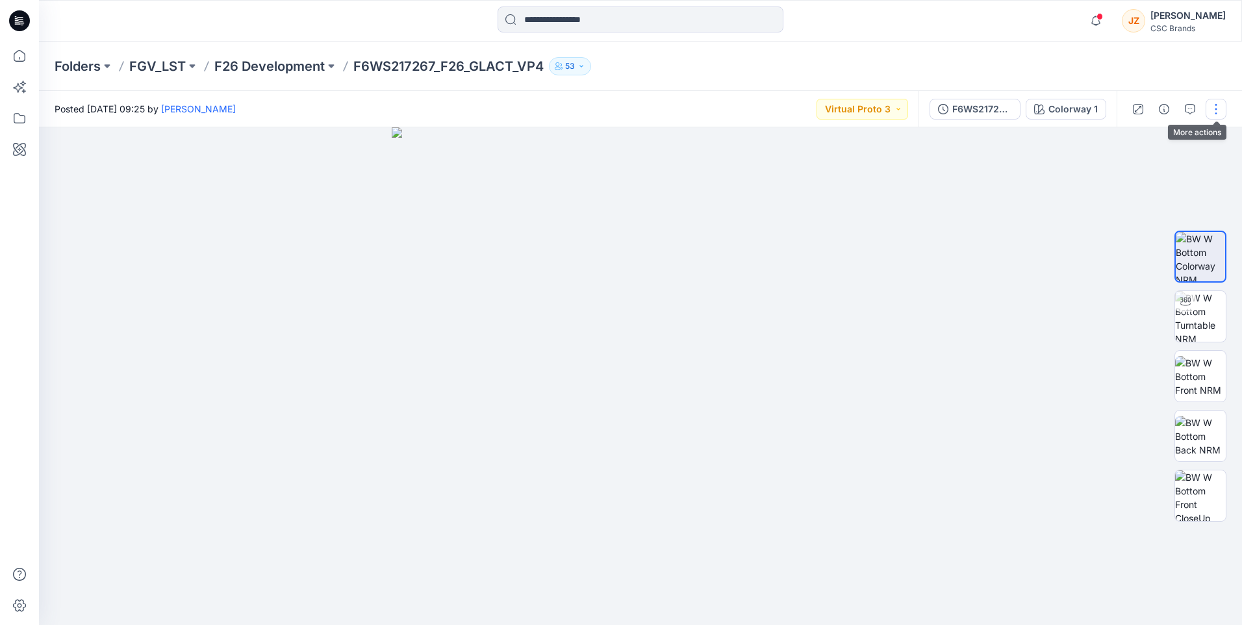
click at [1211, 113] on button "button" at bounding box center [1215, 109] width 21 height 21
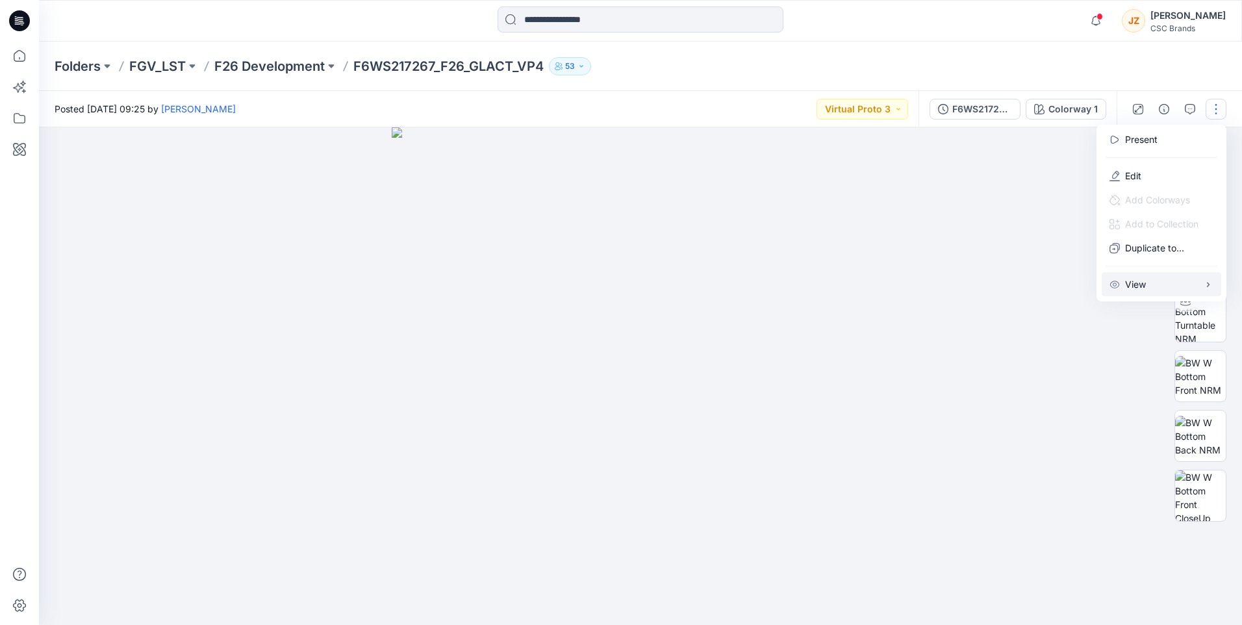
click at [1155, 284] on button "View" at bounding box center [1162, 284] width 120 height 24
click at [730, 66] on div "Folders FGV_LST F26 Development F6WS217267_F26_GLACT_VP4 53" at bounding box center [590, 66] width 1070 height 18
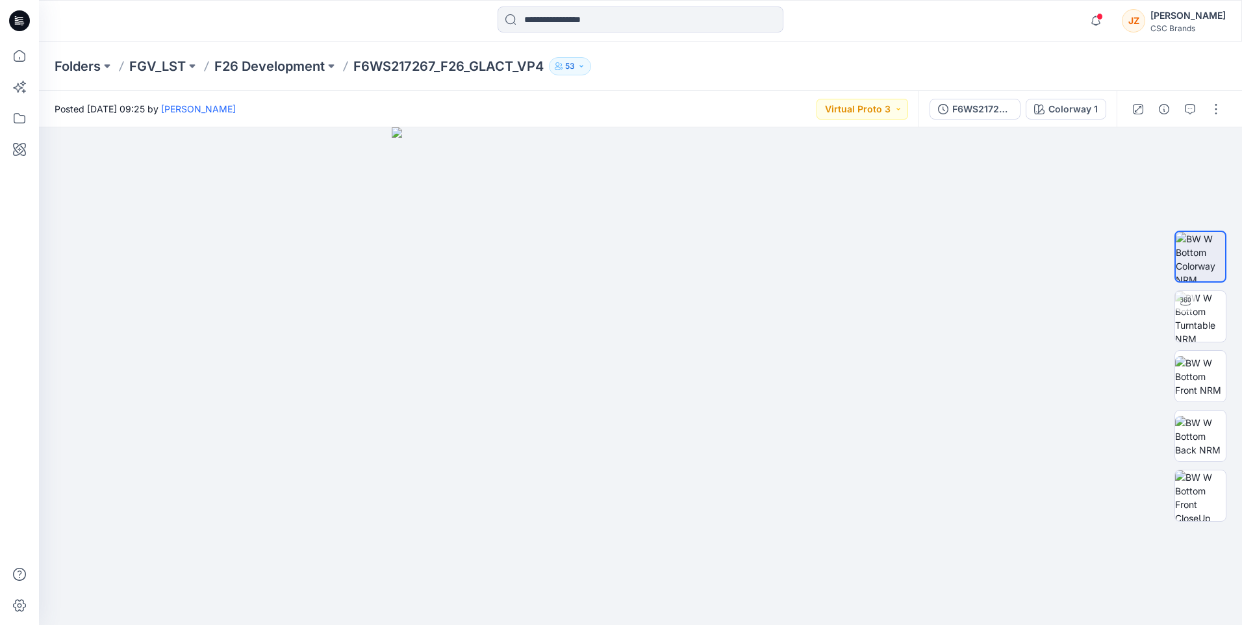
click at [735, 88] on div "Folders FGV_LST F26 Development F6WS217267_F26_GLACT_VP4 53" at bounding box center [640, 66] width 1203 height 49
click at [300, 63] on p "F26 Development" at bounding box center [269, 66] width 110 height 18
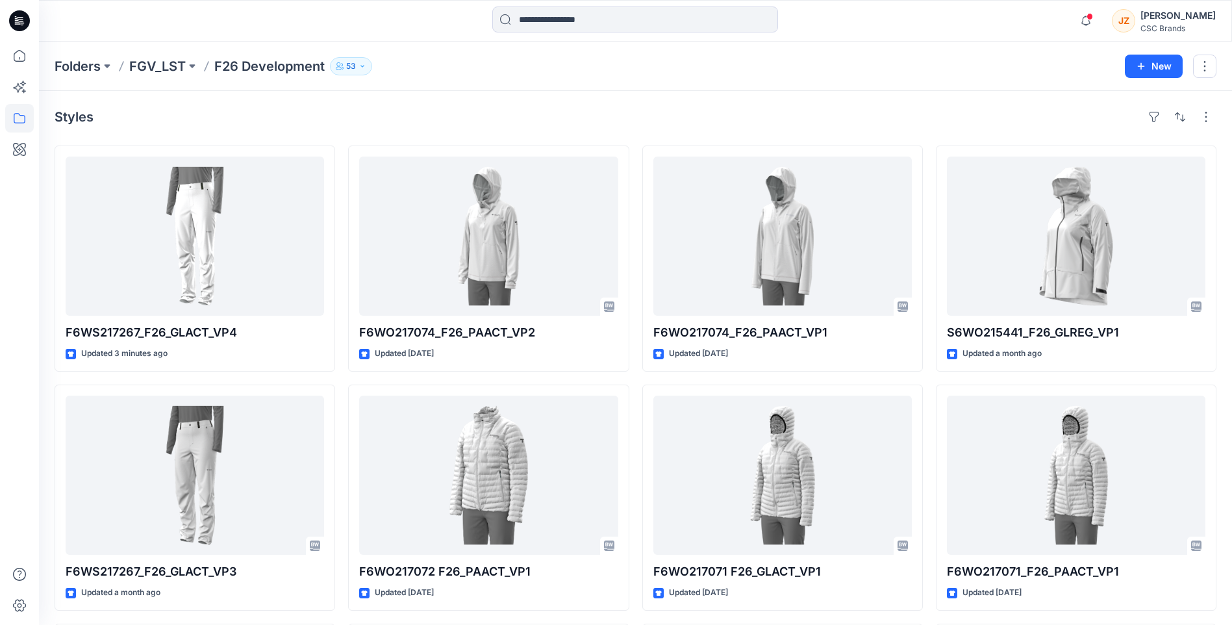
click at [350, 116] on div "Styles" at bounding box center [636, 117] width 1162 height 21
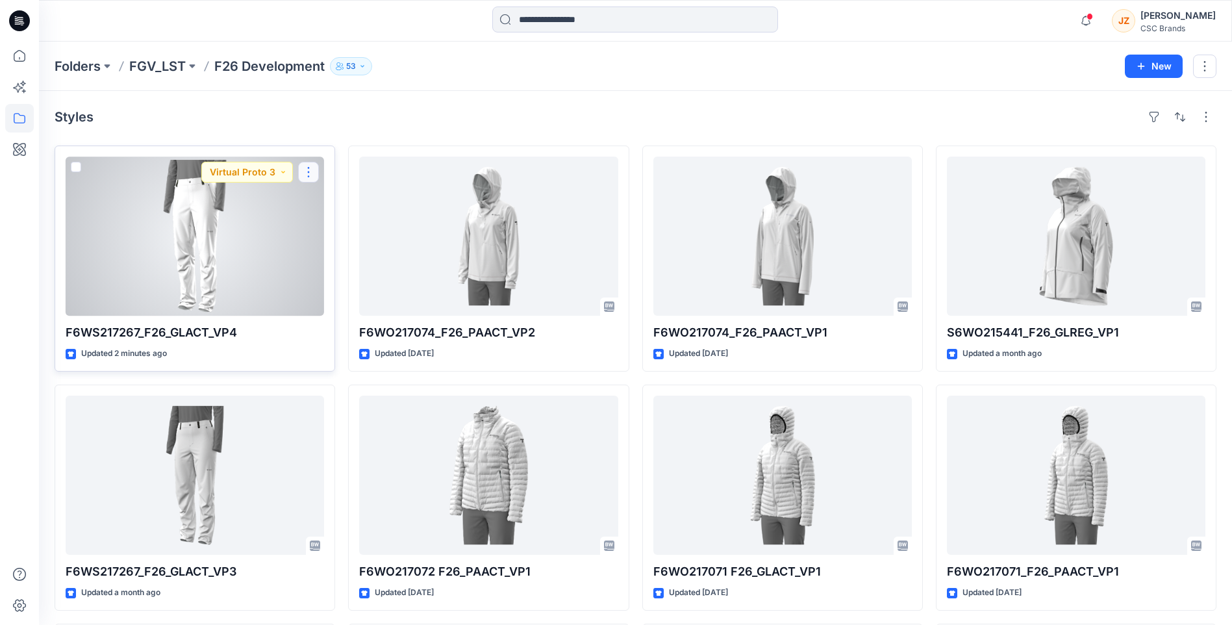
click at [310, 173] on button "button" at bounding box center [308, 172] width 21 height 21
click at [320, 249] on button "Duplicate to..." at bounding box center [371, 250] width 140 height 24
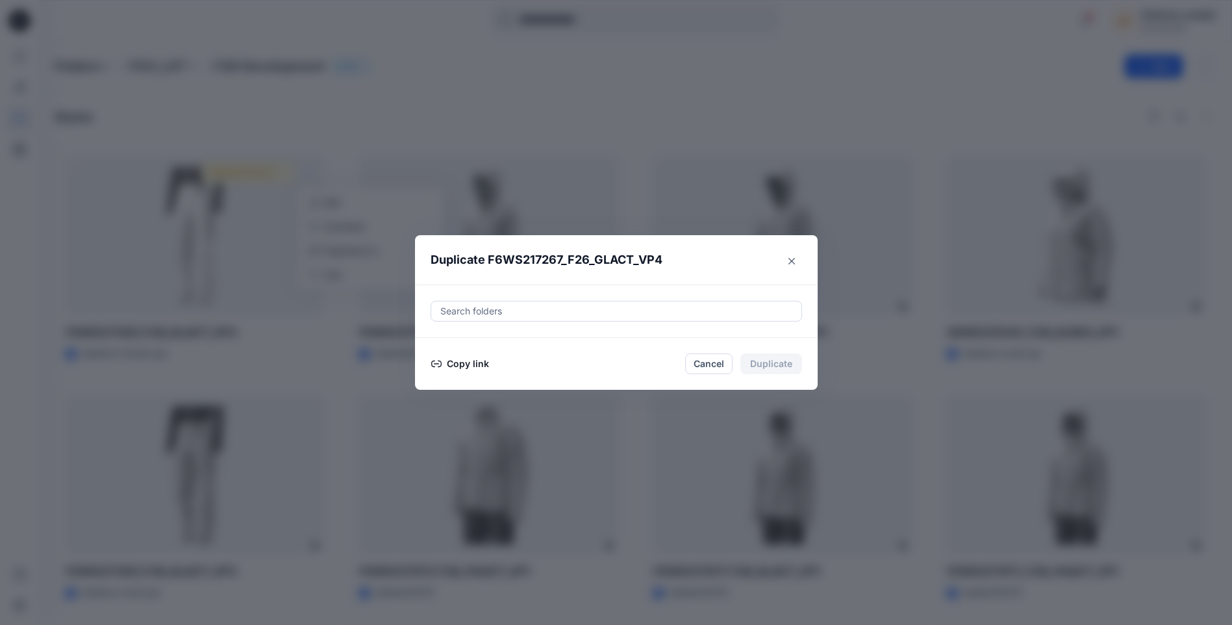
click at [466, 364] on button "Copy link" at bounding box center [460, 364] width 59 height 16
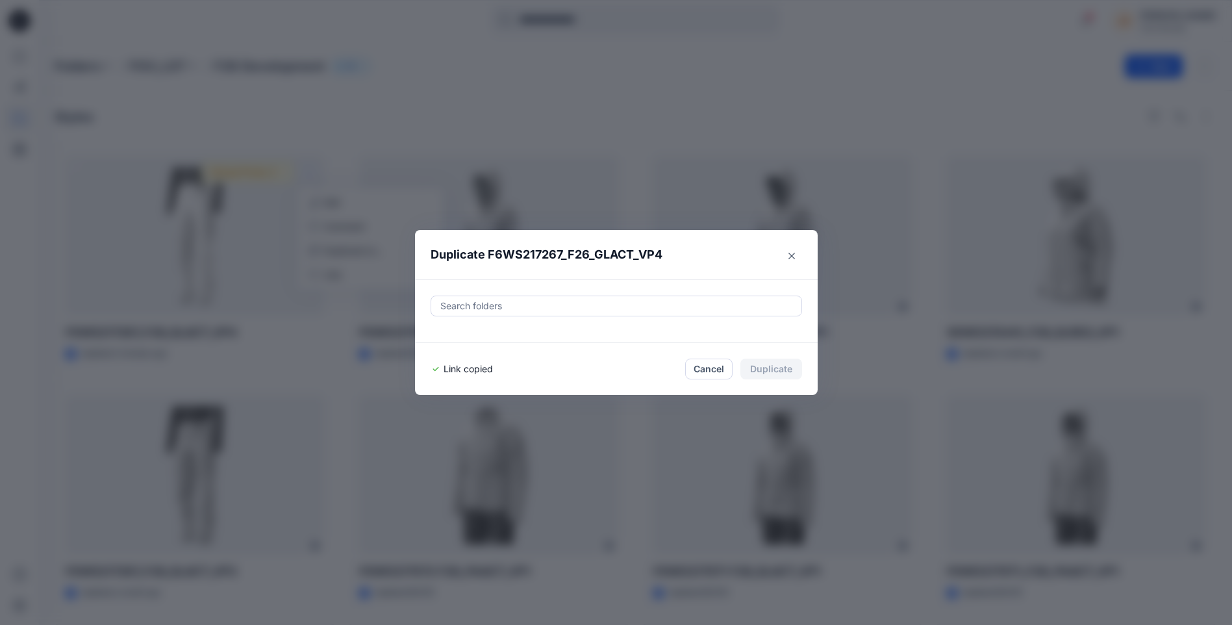
click at [759, 302] on div at bounding box center [616, 306] width 355 height 16
click at [794, 258] on icon "Close" at bounding box center [791, 256] width 6 height 6
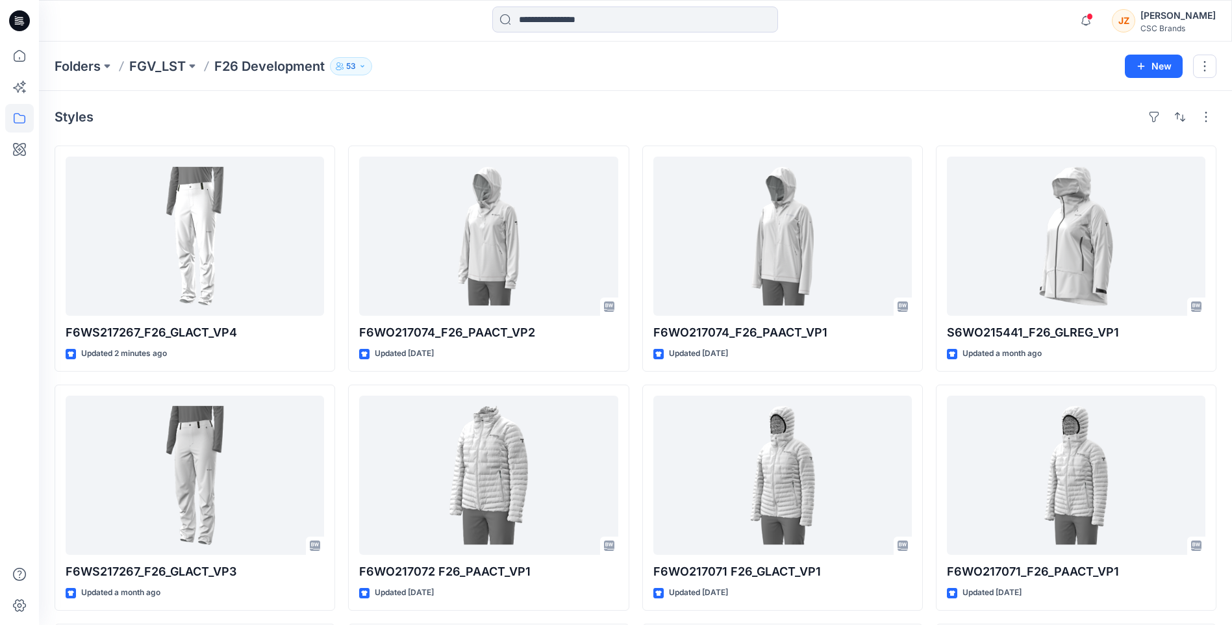
drag, startPoint x: 342, startPoint y: 113, endPoint x: 358, endPoint y: 112, distance: 16.3
click at [342, 113] on div "Styles" at bounding box center [636, 117] width 1162 height 21
click at [465, 108] on div "Styles" at bounding box center [636, 117] width 1162 height 21
click at [1096, 19] on span "1" at bounding box center [1090, 16] width 10 height 10
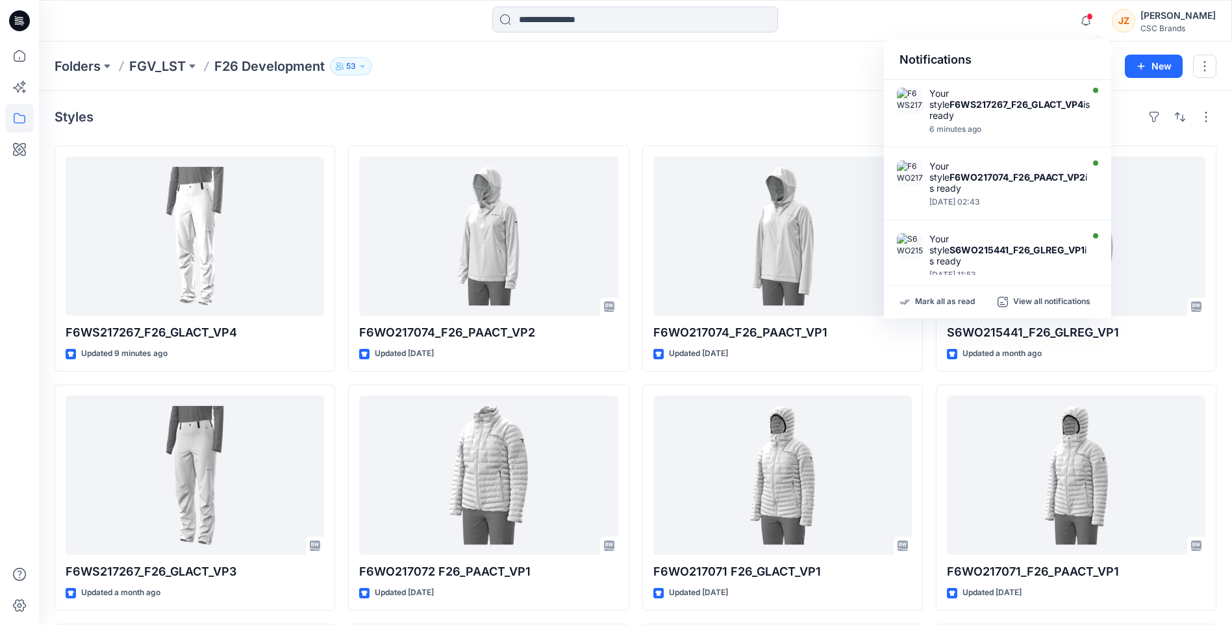
click at [742, 98] on div "Styles F6WS217267_F26_GLACT_VP4 Updated 9 minutes ago F6WS217267_F26_GLACT_VP3 …" at bounding box center [635, 501] width 1193 height 821
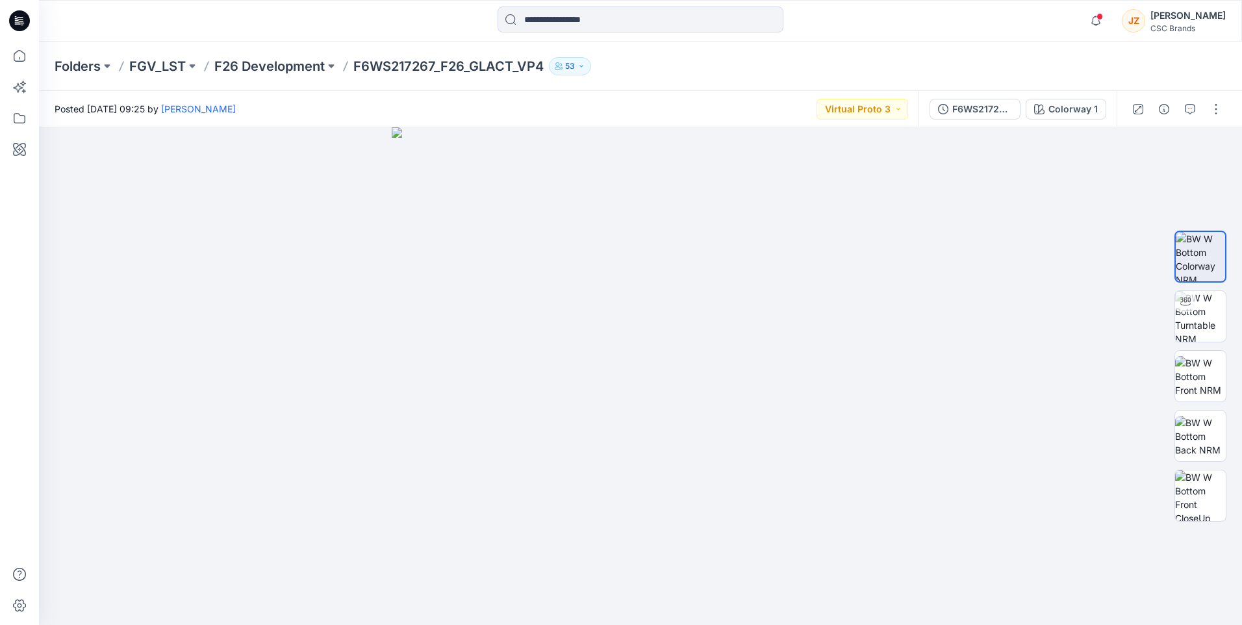
click at [736, 107] on div "Posted [DATE] 09:25 by [PERSON_NAME] Virtual Proto 3" at bounding box center [478, 109] width 879 height 36
click at [1205, 320] on img at bounding box center [1200, 316] width 51 height 51
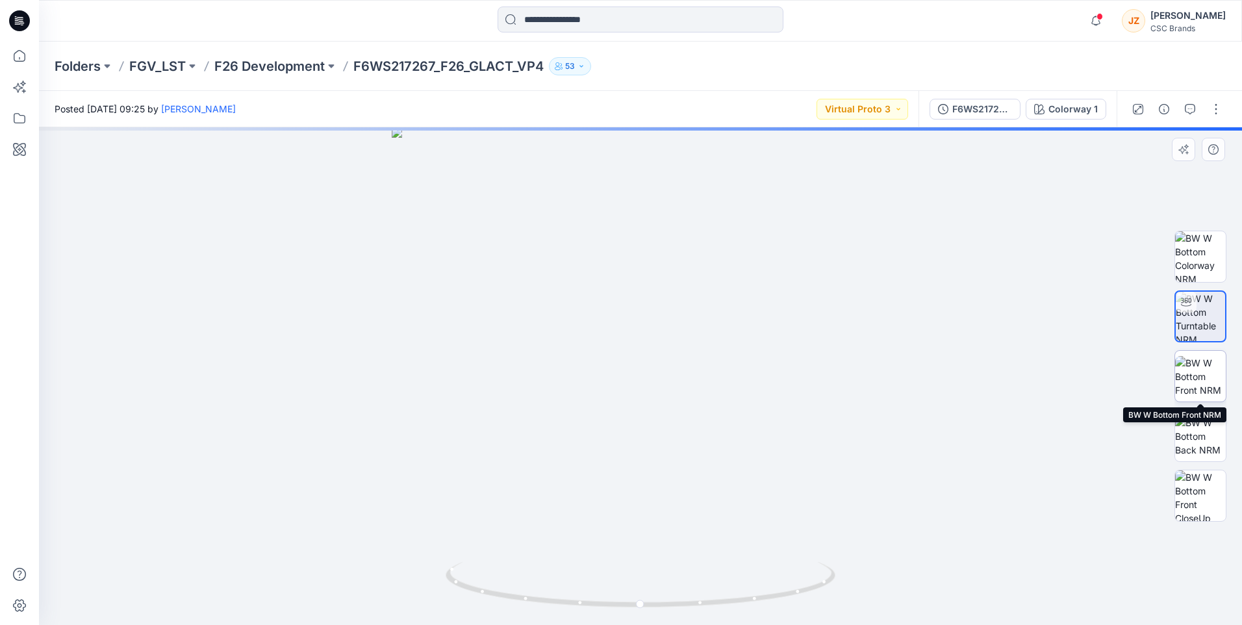
click at [1206, 374] on img at bounding box center [1200, 376] width 51 height 41
